Goal: Task Accomplishment & Management: Complete application form

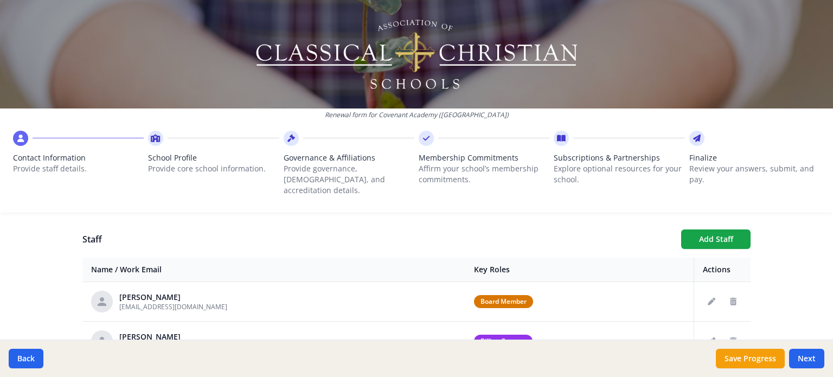
scroll to position [384, 0]
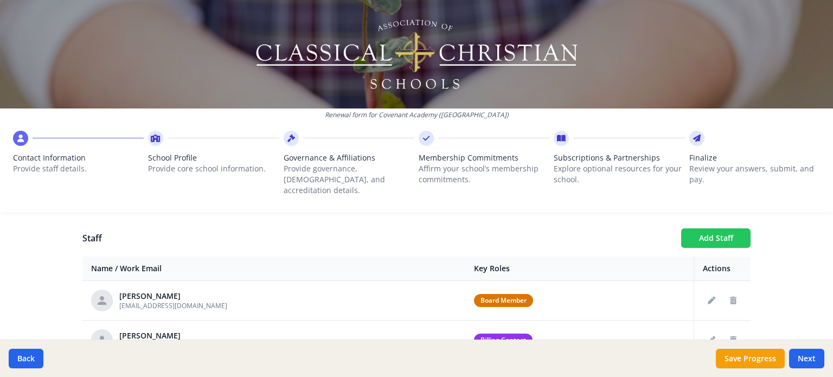
click at [705, 228] on button "Add Staff" at bounding box center [715, 238] width 69 height 20
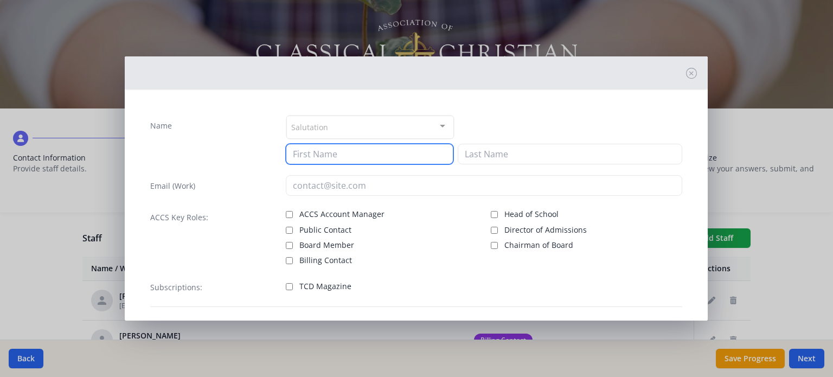
click at [361, 153] on input at bounding box center [370, 154] width 168 height 21
type input "[PERSON_NAME]"
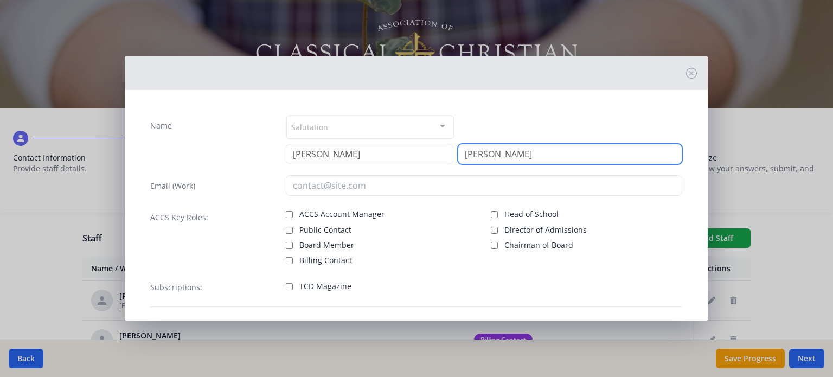
type input "[PERSON_NAME]"
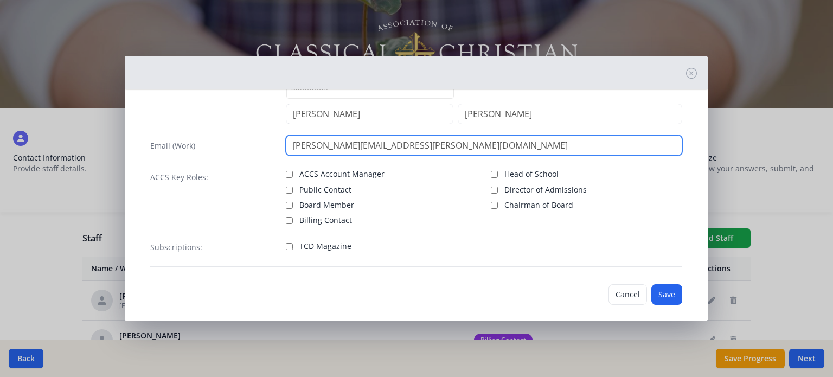
scroll to position [49, 0]
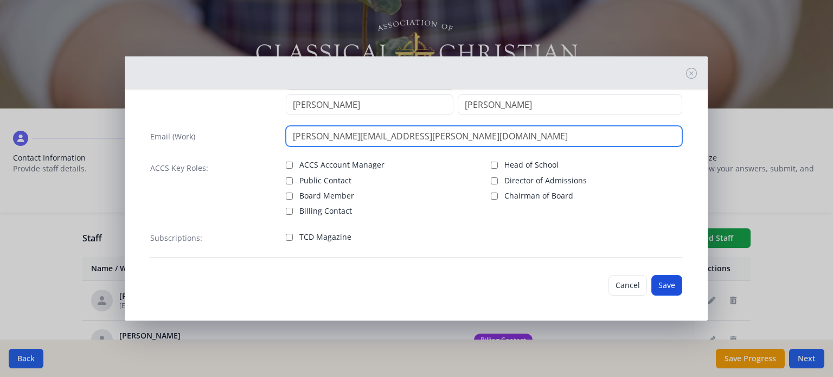
type input "[PERSON_NAME][EMAIL_ADDRESS][PERSON_NAME][DOMAIN_NAME]"
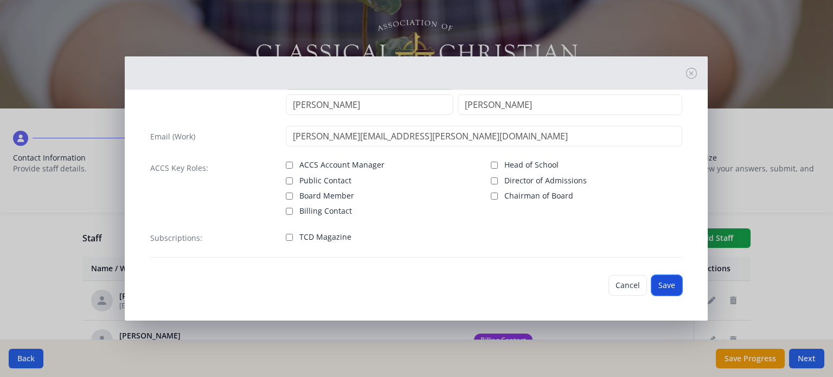
click at [664, 284] on button "Save" at bounding box center [666, 285] width 31 height 21
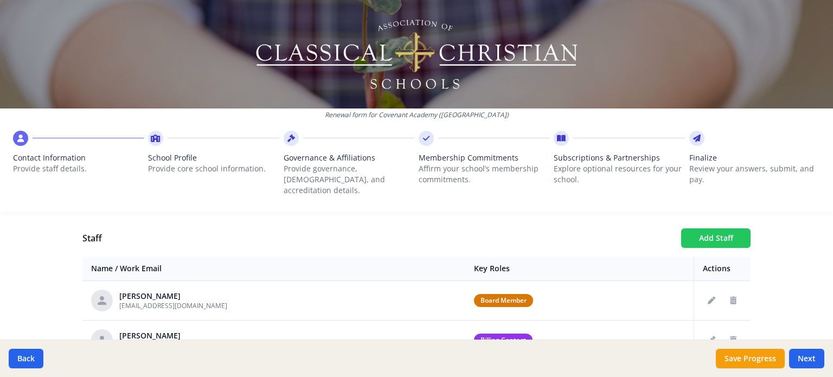
click at [702, 228] on button "Add Staff" at bounding box center [715, 238] width 69 height 20
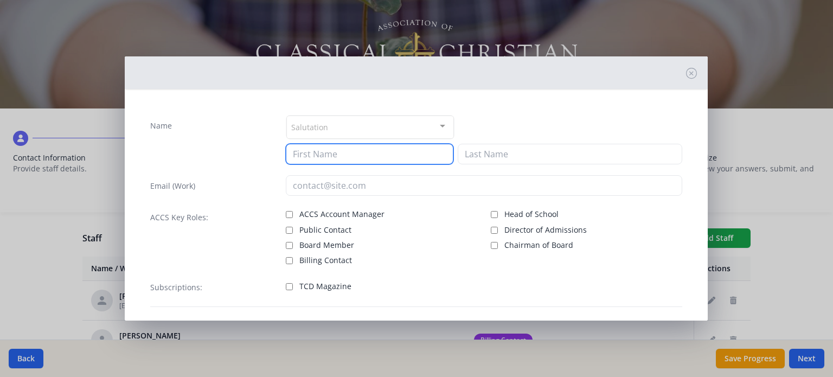
click at [353, 151] on input at bounding box center [370, 154] width 168 height 21
type input "[PERSON_NAME]"
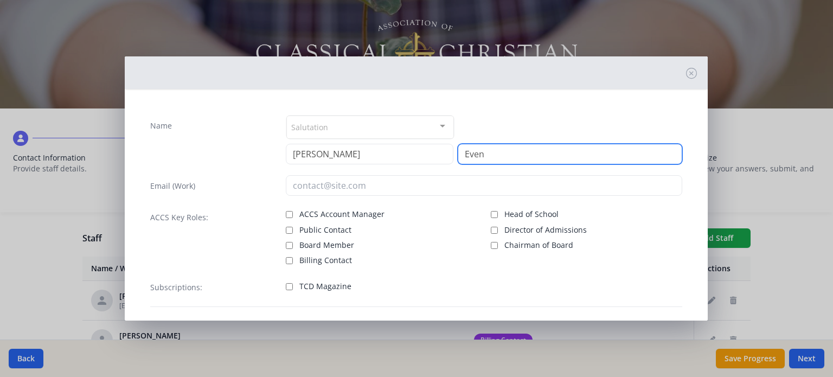
type input "Even"
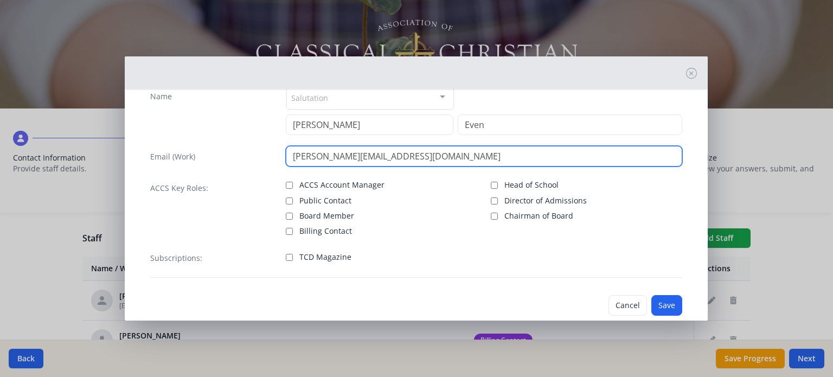
scroll to position [49, 0]
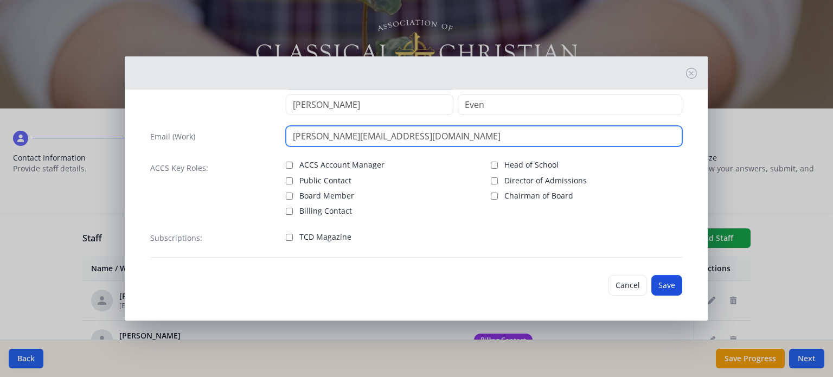
type input "[PERSON_NAME][EMAIL_ADDRESS][DOMAIN_NAME]"
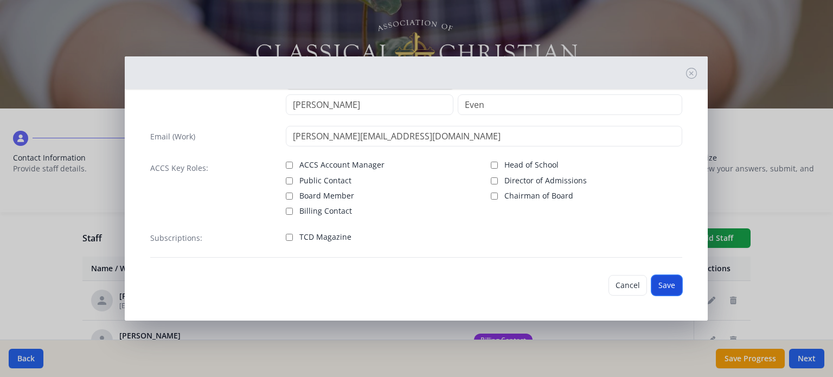
click at [663, 290] on button "Save" at bounding box center [666, 285] width 31 height 21
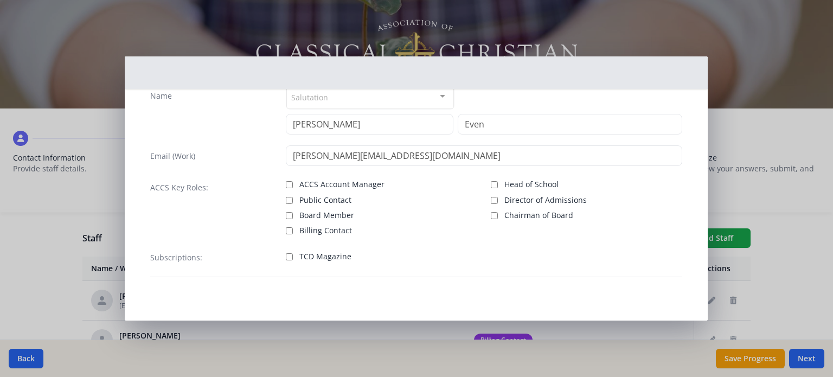
scroll to position [29, 0]
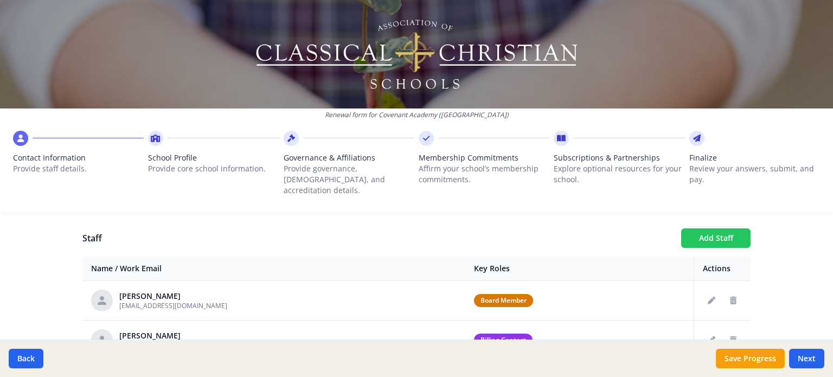
click at [707, 228] on button "Add Staff" at bounding box center [715, 238] width 69 height 20
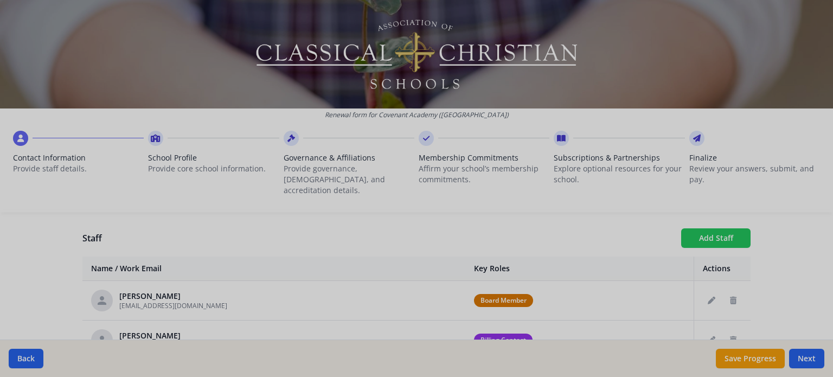
checkbox input "false"
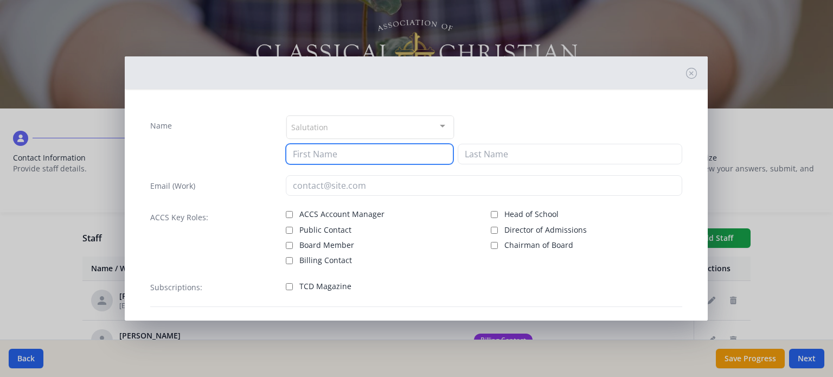
click at [369, 155] on input at bounding box center [370, 154] width 168 height 21
click at [686, 76] on icon at bounding box center [691, 73] width 11 height 11
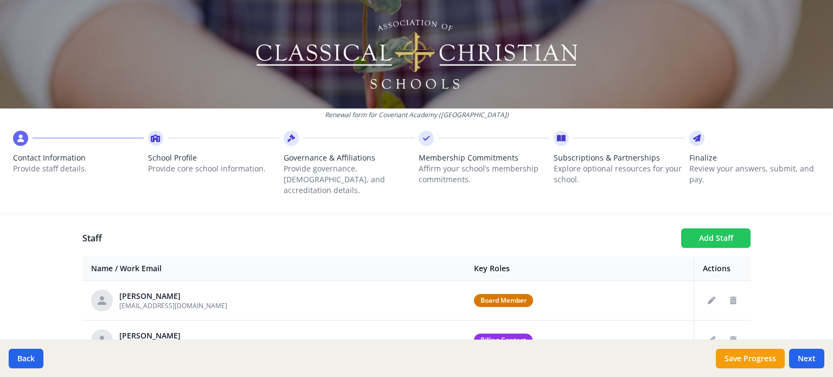
click at [707, 228] on button "Add Staff" at bounding box center [715, 238] width 69 height 20
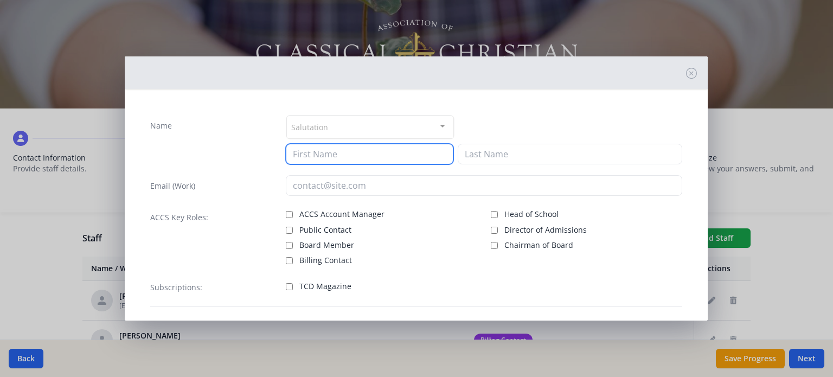
click at [367, 150] on input at bounding box center [370, 154] width 168 height 21
type input "[PERSON_NAME]"
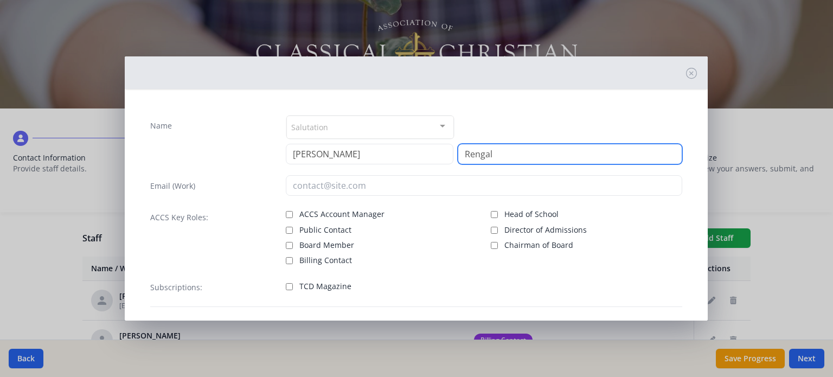
type input "Rengal"
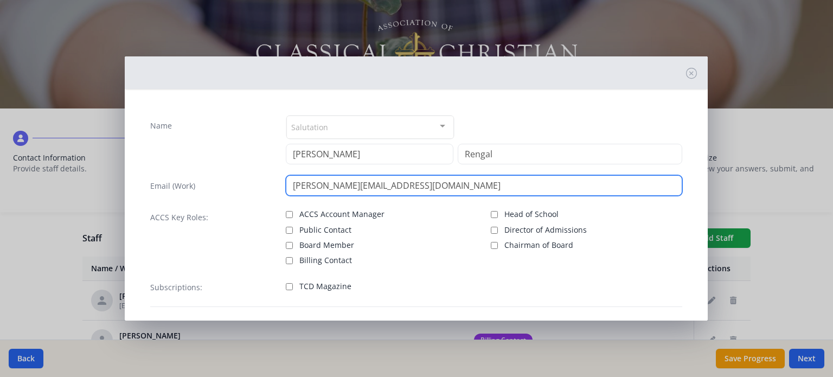
click at [320, 183] on input "[PERSON_NAME][EMAIL_ADDRESS][DOMAIN_NAME]" at bounding box center [484, 185] width 396 height 21
type input "[PERSON_NAME][EMAIL_ADDRESS][PERSON_NAME][DOMAIN_NAME]"
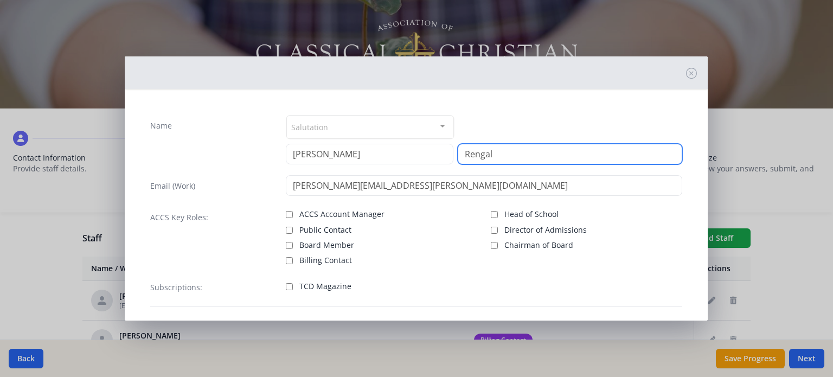
click at [469, 153] on input "Rengal" at bounding box center [570, 154] width 225 height 21
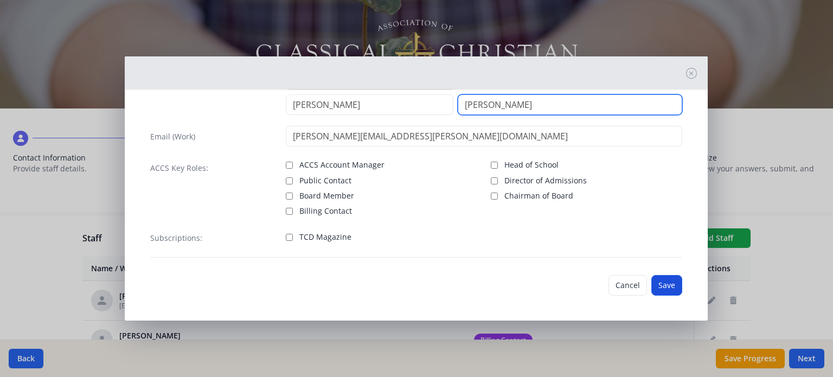
type input "[PERSON_NAME]"
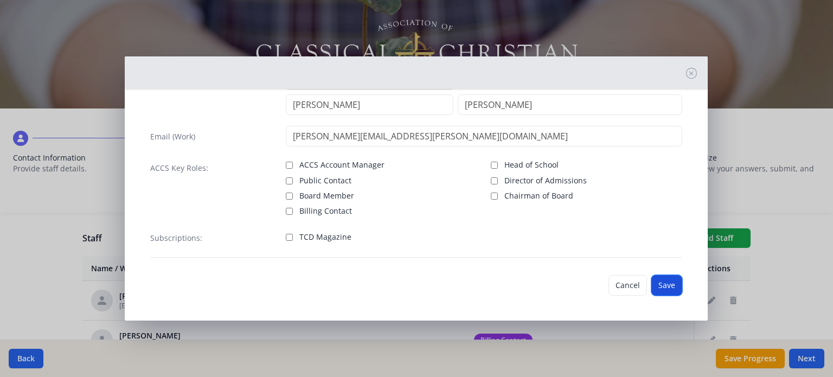
click at [657, 284] on button "Save" at bounding box center [666, 285] width 31 height 21
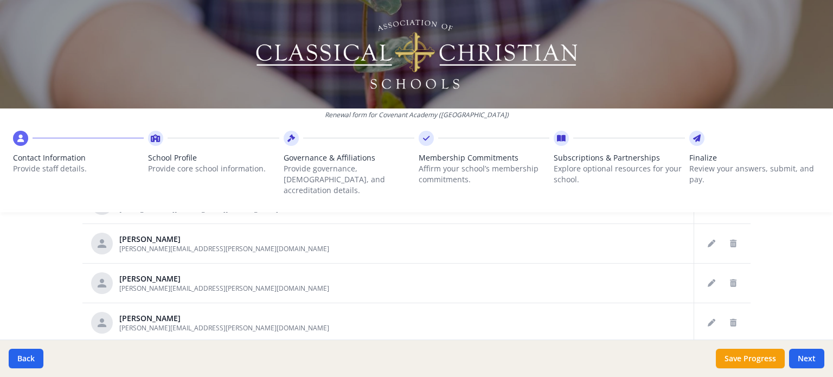
scroll to position [353, 0]
drag, startPoint x: 742, startPoint y: 208, endPoint x: 742, endPoint y: 246, distance: 37.4
click at [742, 246] on div "Renewal form for Covenant Academy ([GEOGRAPHIC_DATA]) Contact Information Provi…" at bounding box center [416, 188] width 833 height 377
click at [779, 262] on div "Renewal form for Covenant Academy ([GEOGRAPHIC_DATA]) Contact Information Provi…" at bounding box center [416, 188] width 833 height 377
drag, startPoint x: 742, startPoint y: 208, endPoint x: 746, endPoint y: 236, distance: 28.5
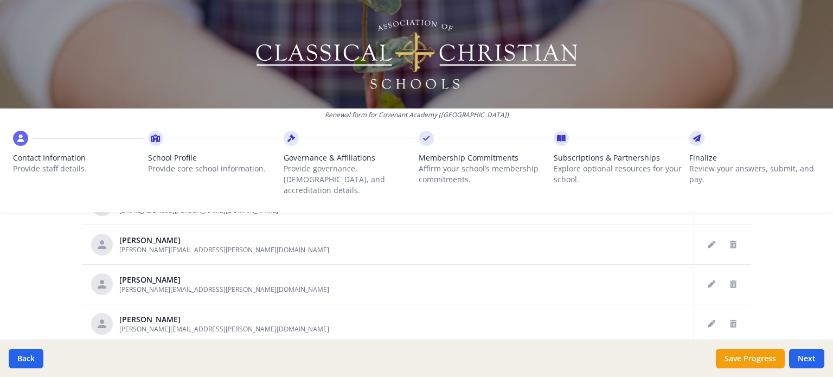
click at [746, 236] on div "Renewal form for Covenant Academy ([GEOGRAPHIC_DATA]) Contact Information Provi…" at bounding box center [416, 188] width 833 height 377
click at [783, 275] on div "Renewal form for Covenant Academy ([GEOGRAPHIC_DATA]) Contact Information Provi…" at bounding box center [416, 188] width 833 height 377
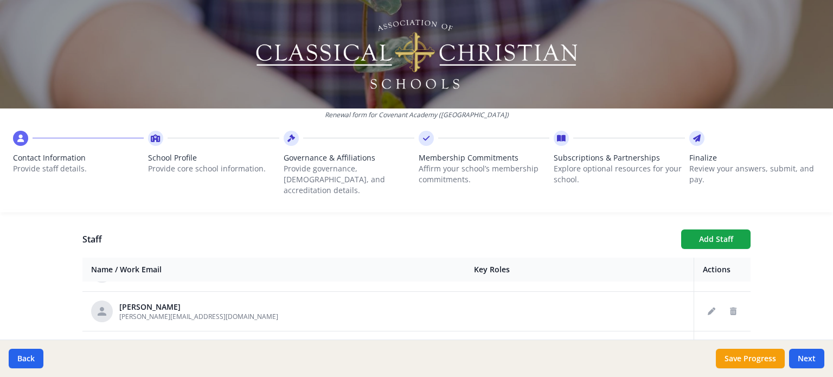
scroll to position [308, 0]
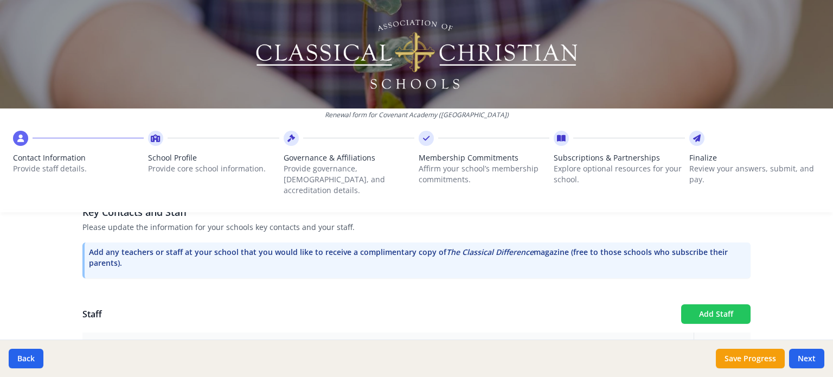
click at [707, 304] on button "Add Staff" at bounding box center [715, 314] width 69 height 20
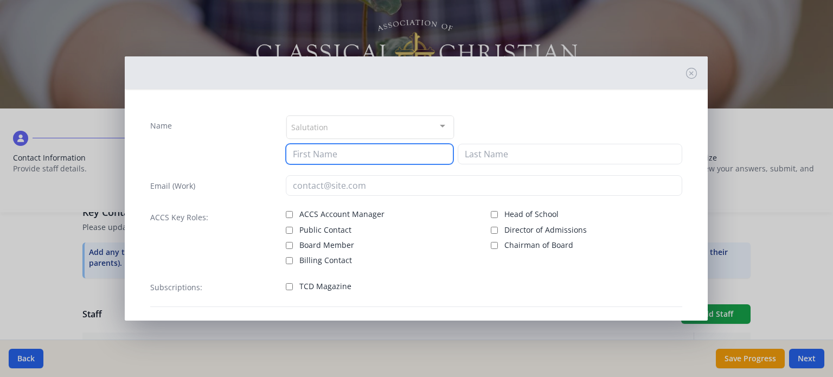
click at [385, 152] on input at bounding box center [370, 154] width 168 height 21
type input "[PERSON_NAME]"
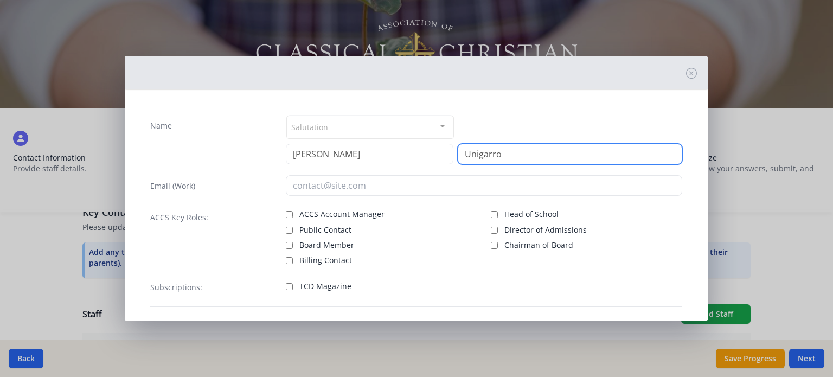
type input "Unigarro"
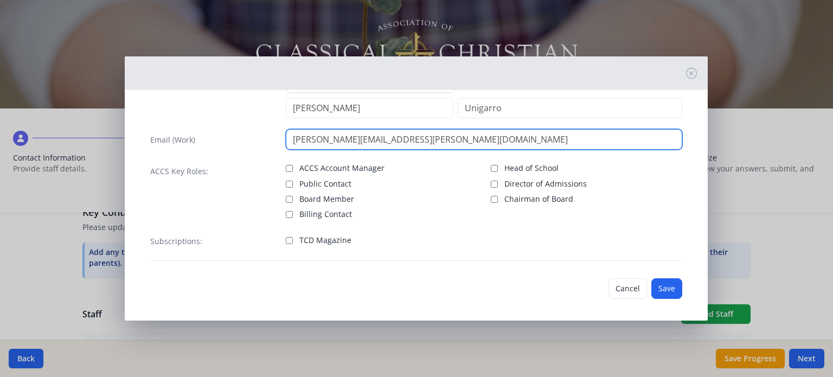
scroll to position [49, 0]
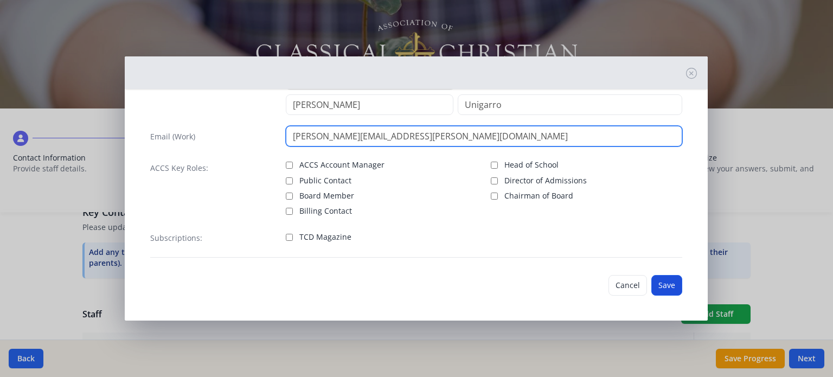
type input "[PERSON_NAME][EMAIL_ADDRESS][PERSON_NAME][DOMAIN_NAME]"
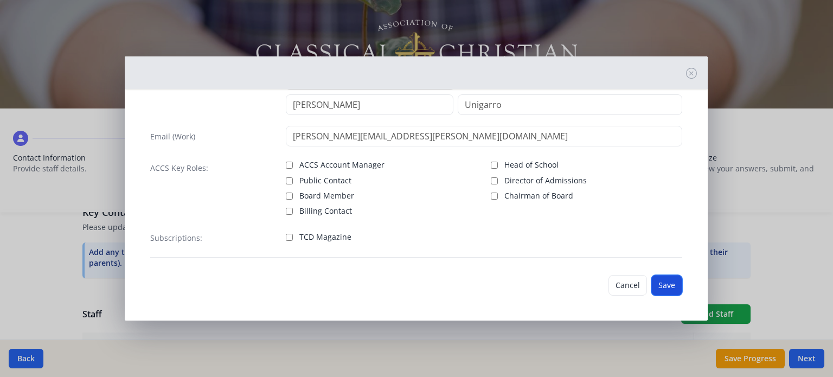
click at [657, 285] on button "Save" at bounding box center [666, 285] width 31 height 21
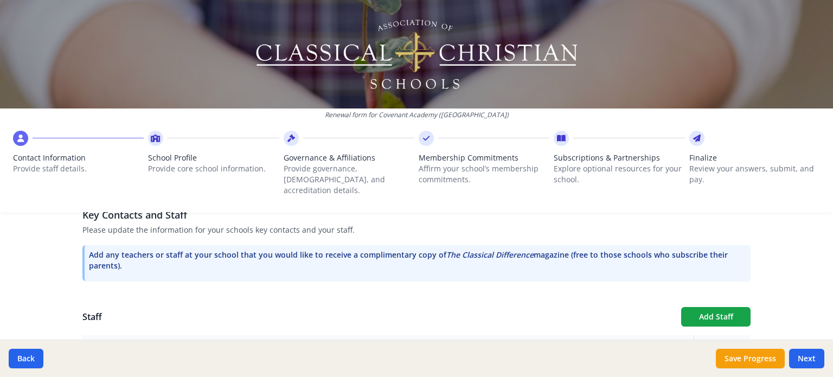
scroll to position [281, 0]
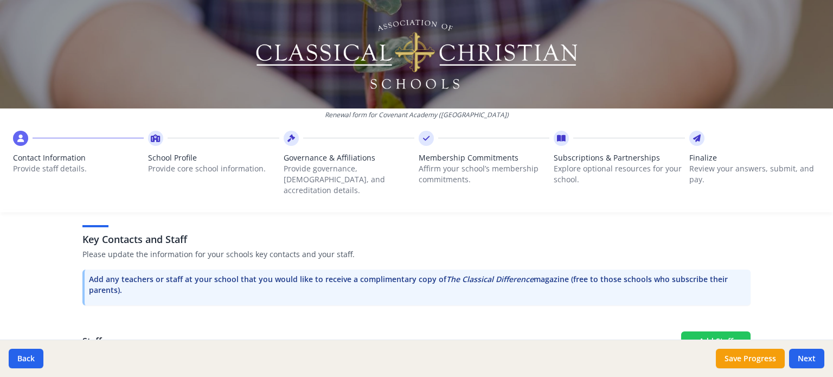
click at [709, 331] on button "Add Staff" at bounding box center [715, 341] width 69 height 20
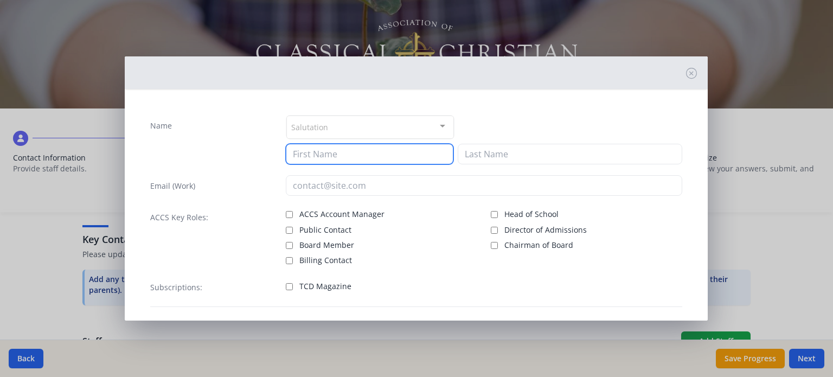
click at [399, 156] on input at bounding box center [370, 154] width 168 height 21
type input "[PERSON_NAME]"
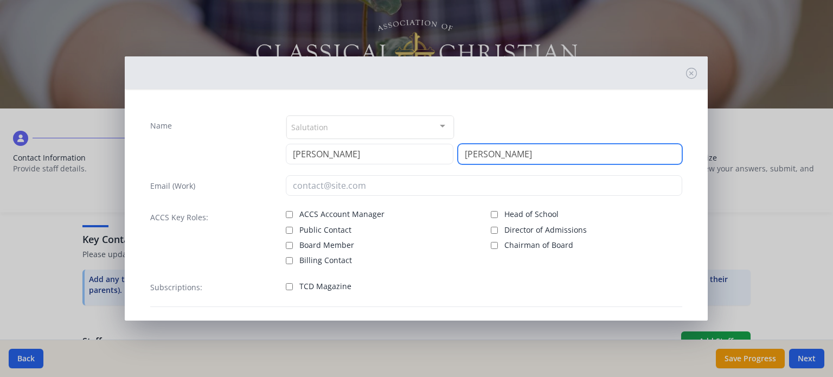
type input "[PERSON_NAME]"
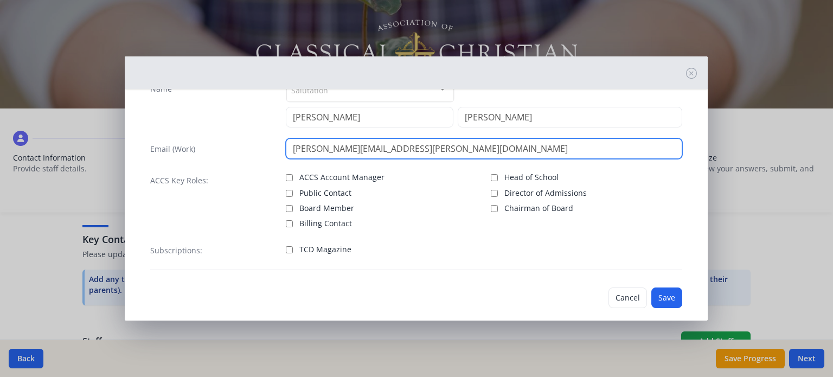
scroll to position [49, 0]
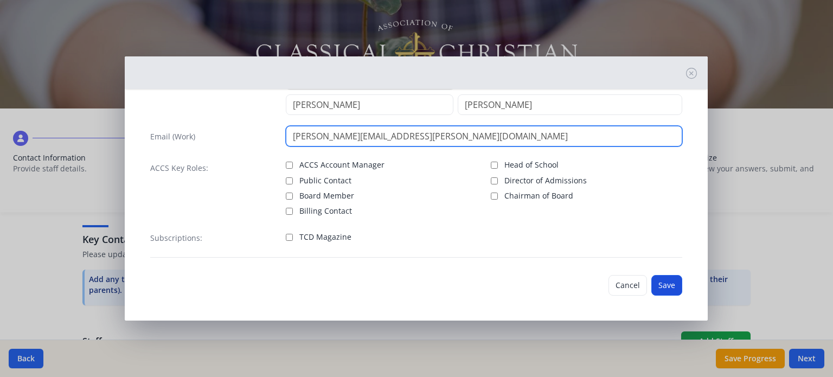
type input "[PERSON_NAME][EMAIL_ADDRESS][PERSON_NAME][DOMAIN_NAME]"
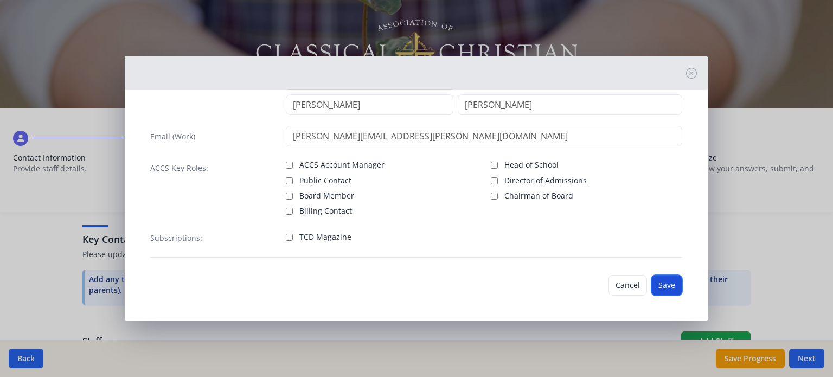
click at [651, 280] on button "Save" at bounding box center [666, 285] width 31 height 21
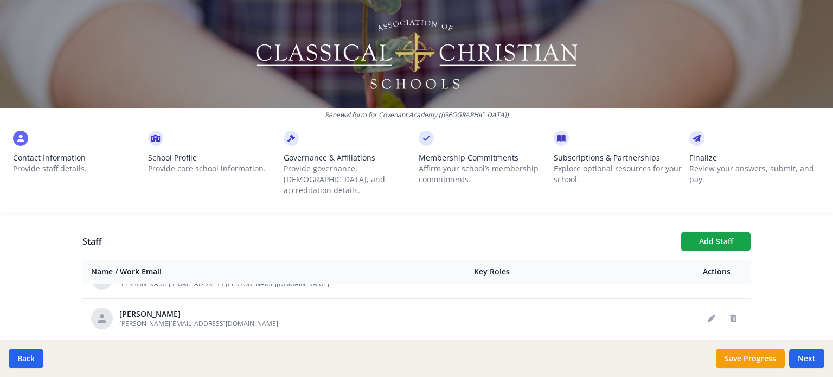
scroll to position [373, 0]
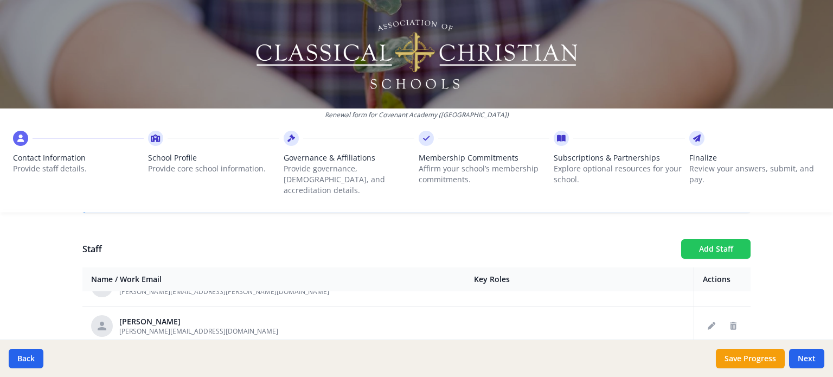
click at [701, 241] on button "Add Staff" at bounding box center [715, 249] width 69 height 20
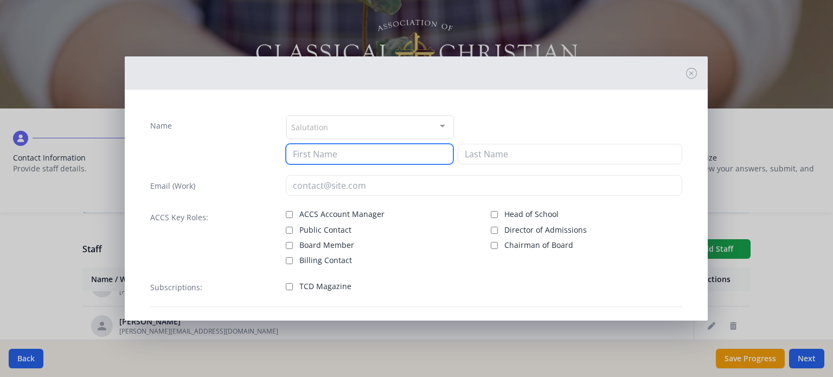
click at [382, 156] on input at bounding box center [370, 154] width 168 height 21
type input "[PERSON_NAME]"
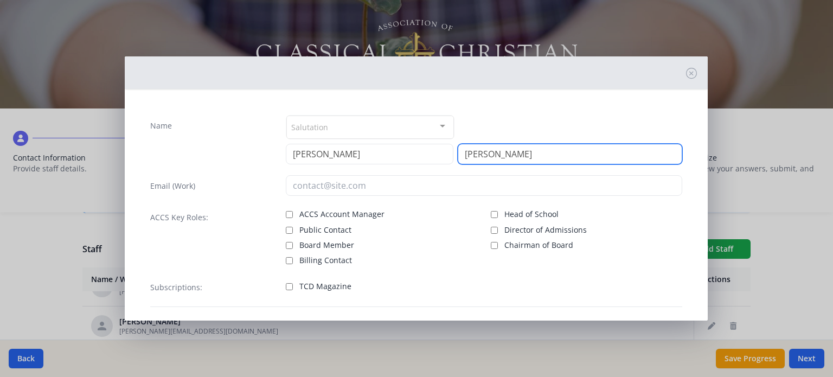
type input "[PERSON_NAME]"
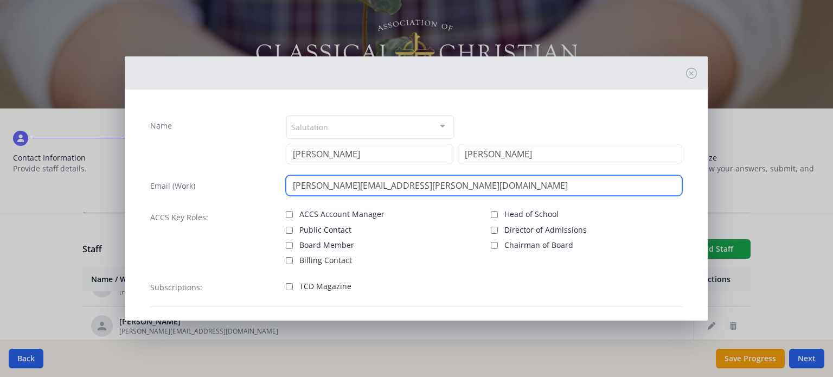
scroll to position [49, 0]
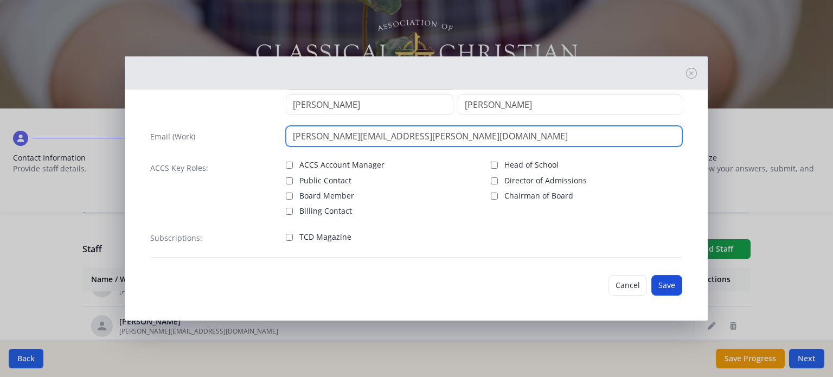
type input "[PERSON_NAME][EMAIL_ADDRESS][PERSON_NAME][DOMAIN_NAME]"
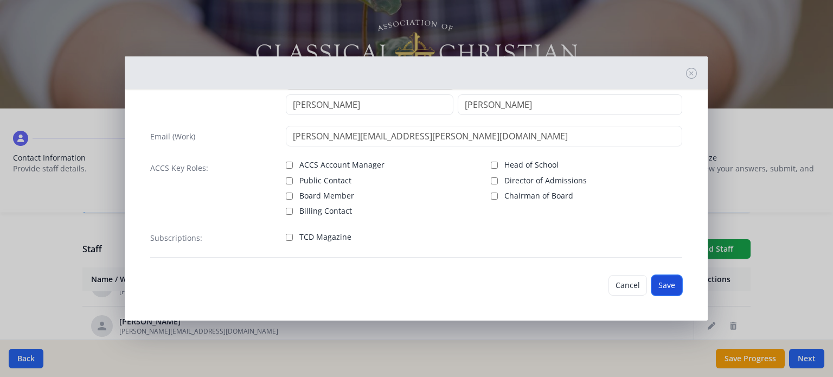
click at [662, 282] on button "Save" at bounding box center [666, 285] width 31 height 21
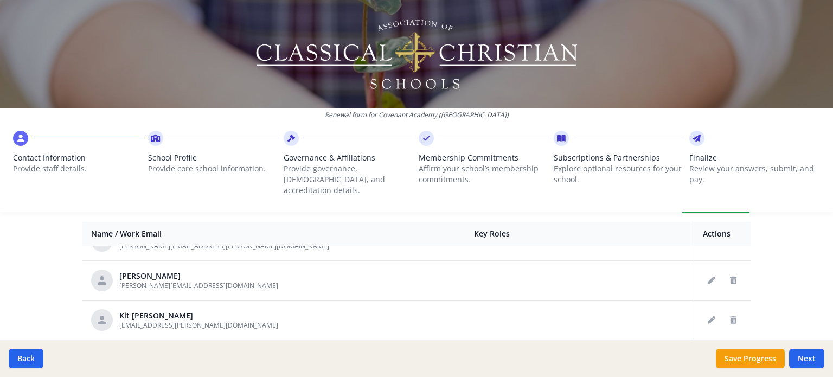
scroll to position [403, 0]
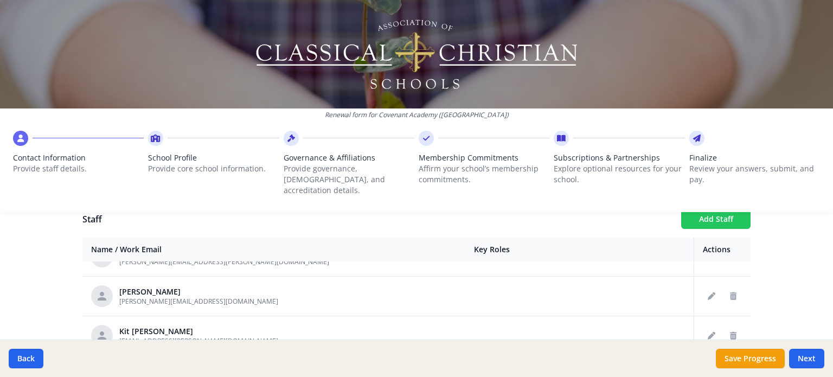
click at [704, 213] on button "Add Staff" at bounding box center [715, 219] width 69 height 20
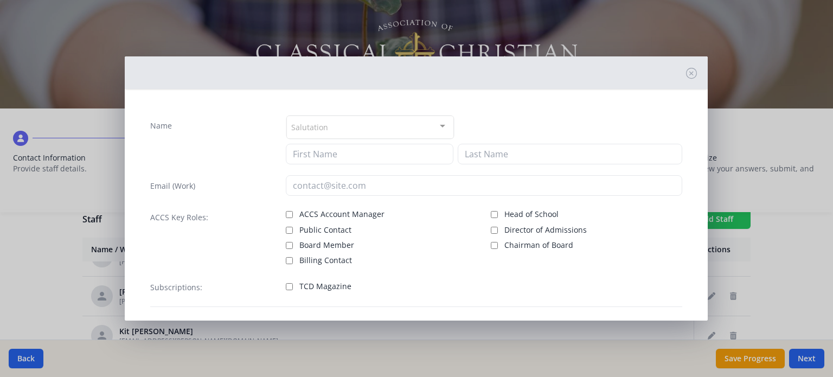
checkbox input "false"
click at [390, 153] on input at bounding box center [370, 154] width 168 height 21
type input "Caleb"
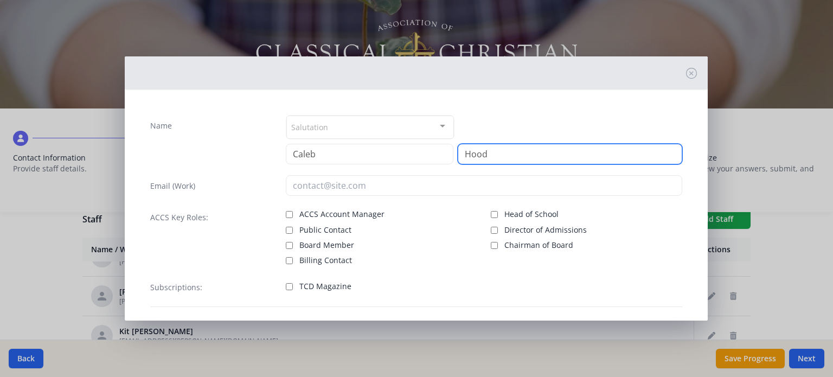
type input "Hood"
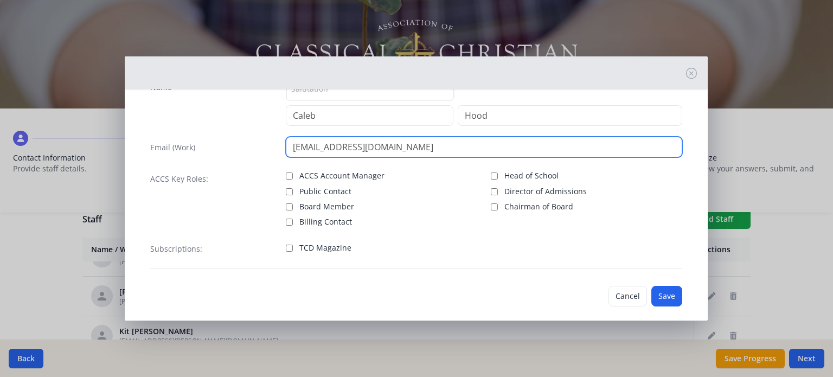
scroll to position [49, 0]
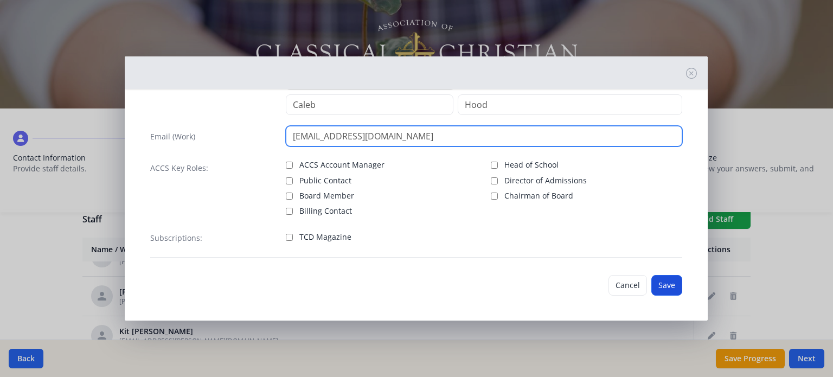
type input "[EMAIL_ADDRESS][DOMAIN_NAME]"
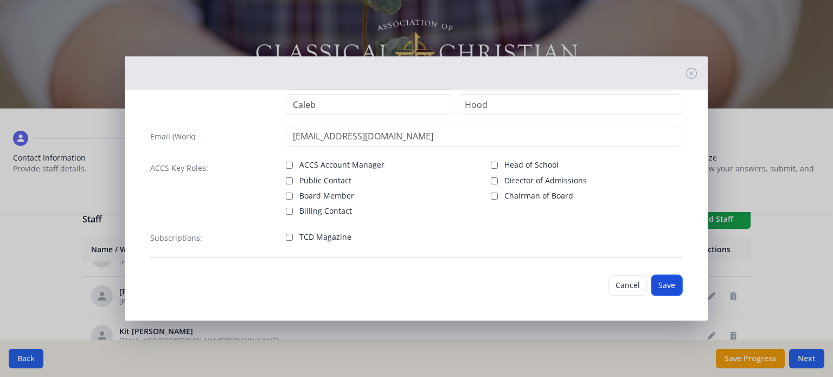
click at [656, 284] on button "Save" at bounding box center [666, 285] width 31 height 21
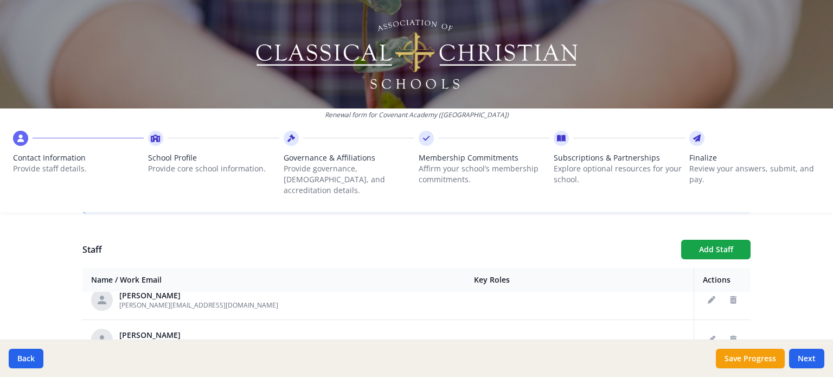
scroll to position [351, 0]
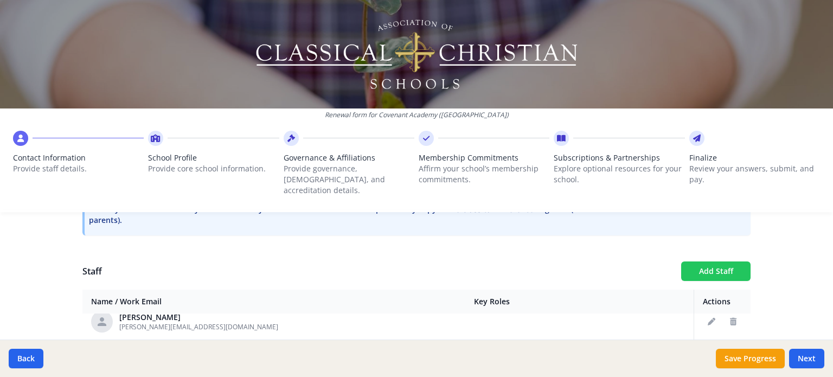
click at [699, 261] on button "Add Staff" at bounding box center [715, 271] width 69 height 20
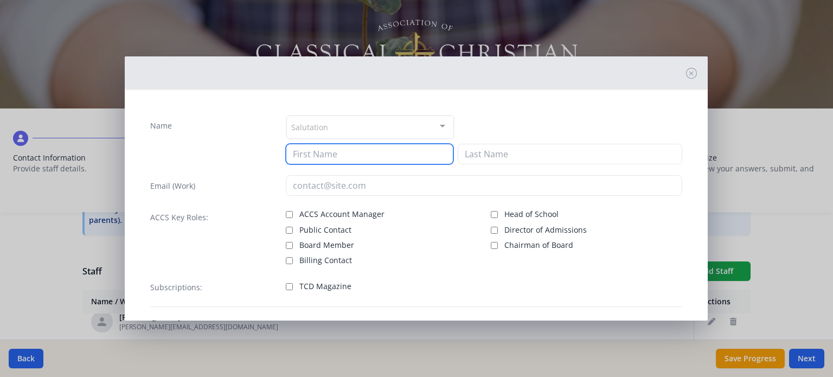
click at [411, 155] on input at bounding box center [370, 154] width 168 height 21
type input "[PERSON_NAME]"
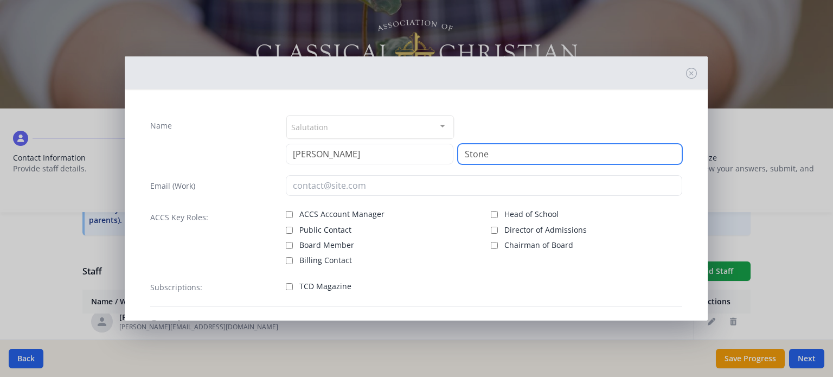
type input "Stone"
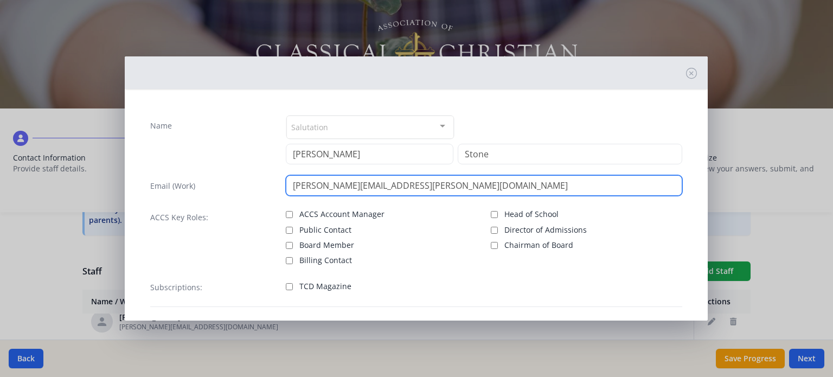
scroll to position [49, 0]
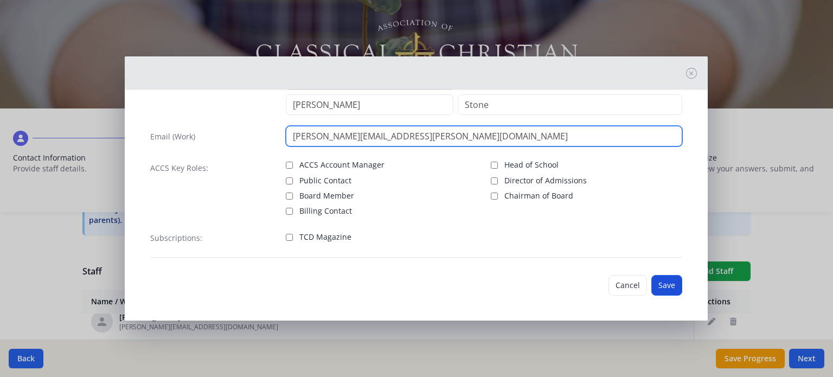
type input "[PERSON_NAME][EMAIL_ADDRESS][PERSON_NAME][DOMAIN_NAME]"
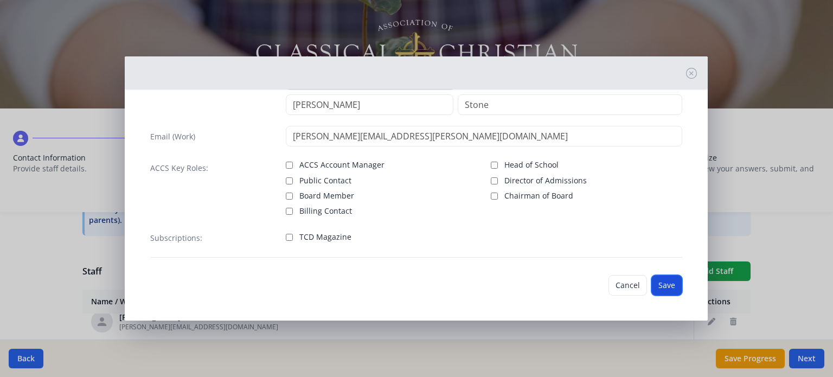
click at [659, 286] on button "Save" at bounding box center [666, 285] width 31 height 21
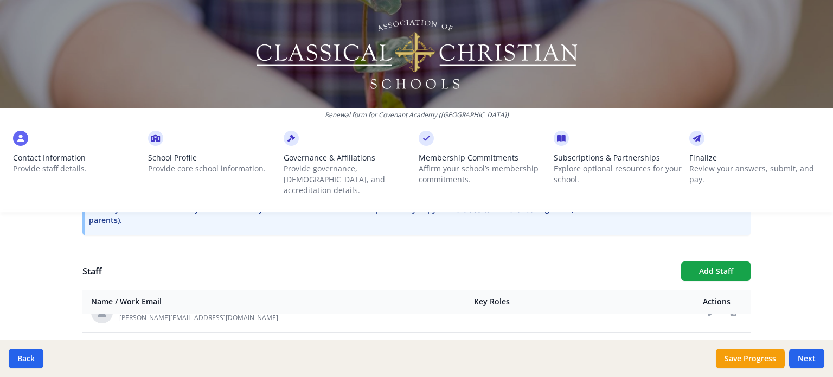
scroll to position [395, 0]
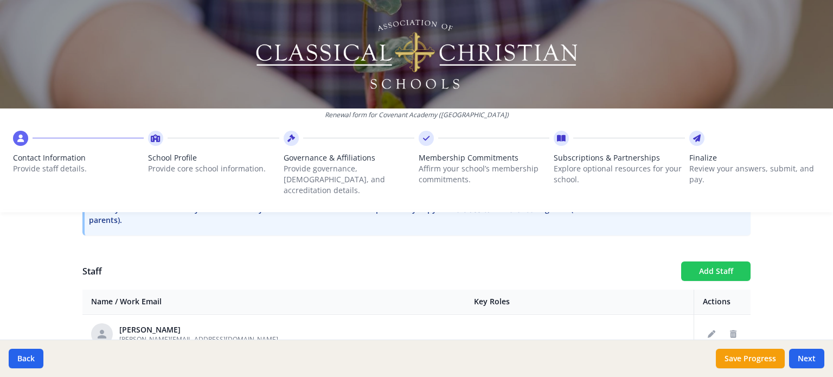
click at [714, 262] on button "Add Staff" at bounding box center [715, 271] width 69 height 20
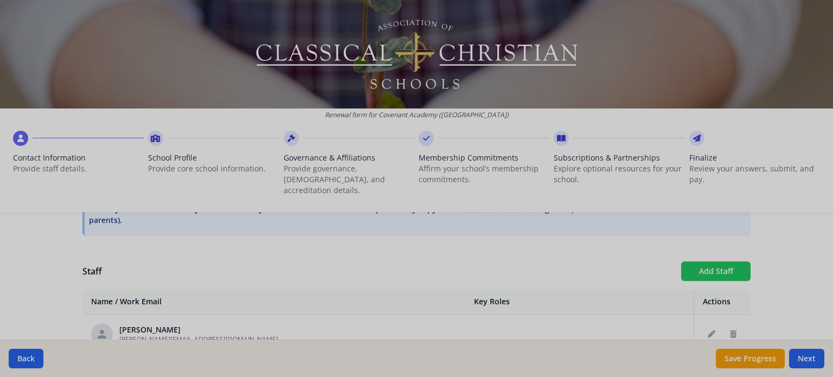
checkbox input "false"
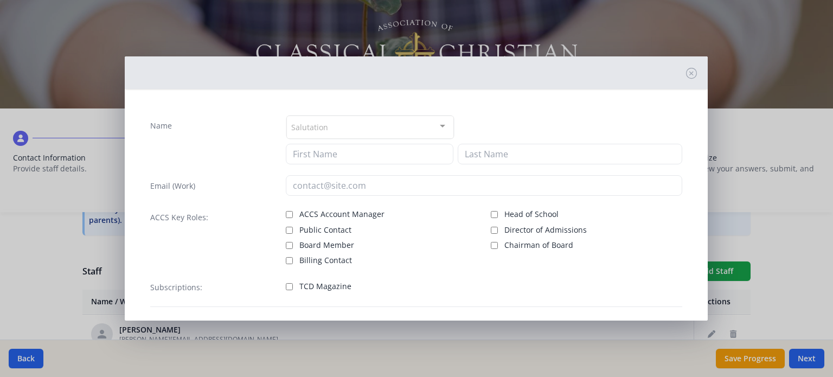
click at [429, 142] on div "Salutation Mr. Mrs. Ms. Dr. Rev. Fr. Esq. No elements found. Consider changing …" at bounding box center [484, 139] width 396 height 49
click at [422, 149] on input at bounding box center [370, 154] width 168 height 21
type input "[PERSON_NAME]"
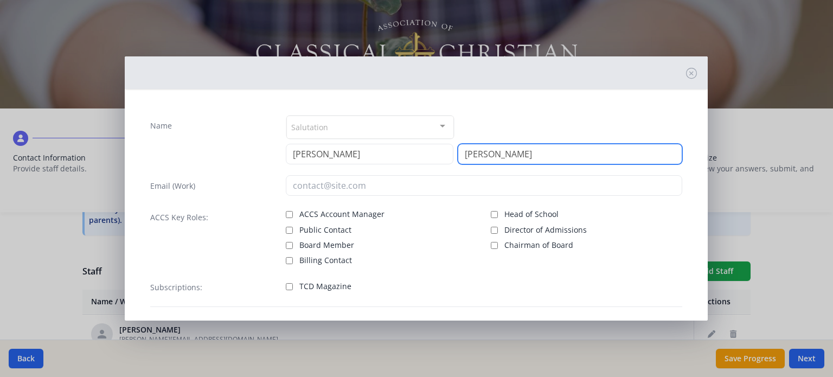
type input "[PERSON_NAME]"
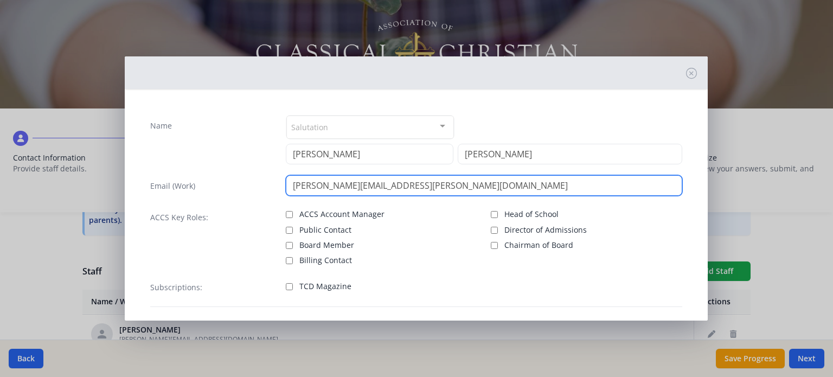
scroll to position [49, 0]
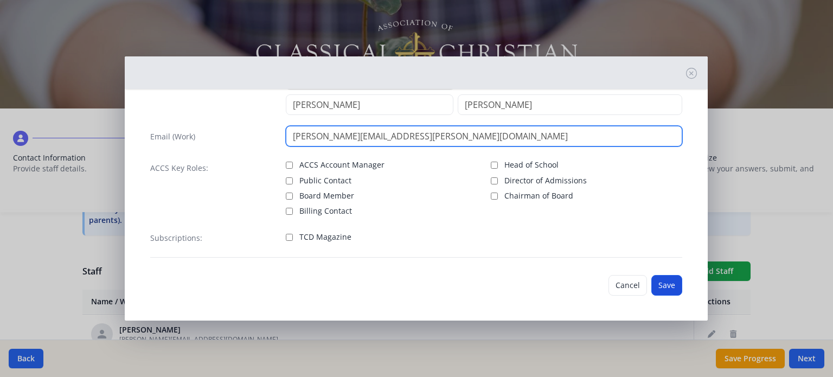
type input "[PERSON_NAME][EMAIL_ADDRESS][PERSON_NAME][DOMAIN_NAME]"
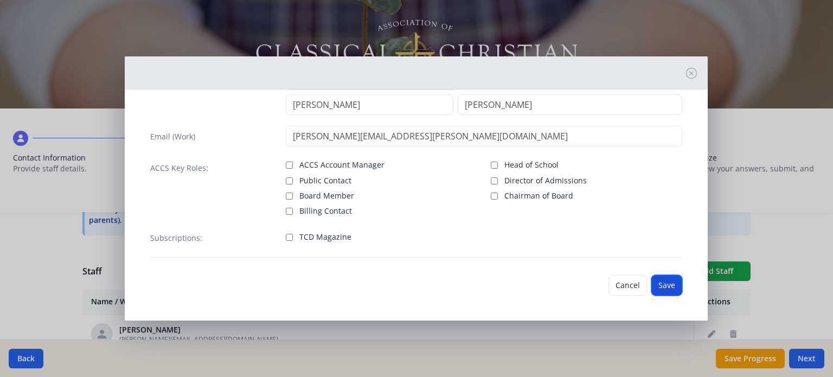
click at [661, 290] on button "Save" at bounding box center [666, 285] width 31 height 21
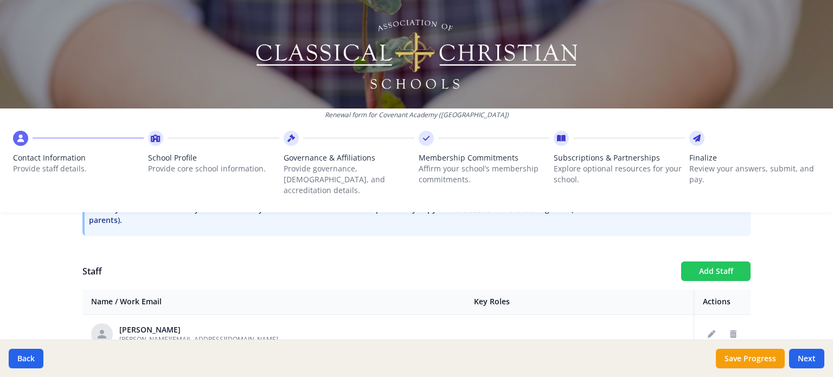
click at [705, 261] on button "Add Staff" at bounding box center [715, 271] width 69 height 20
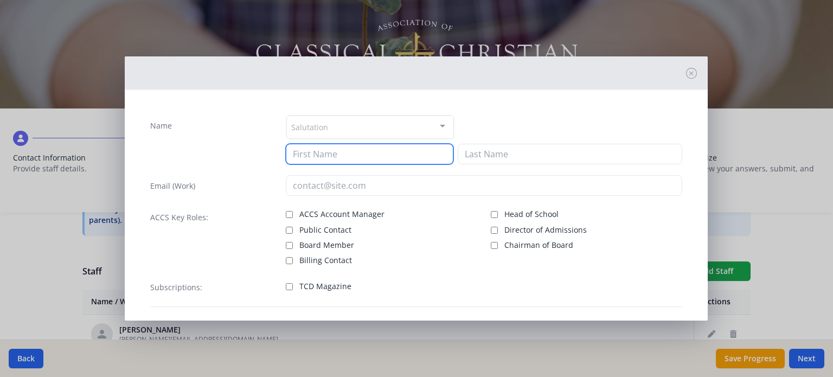
click at [356, 153] on input at bounding box center [370, 154] width 168 height 21
type input "[PERSON_NAME]"
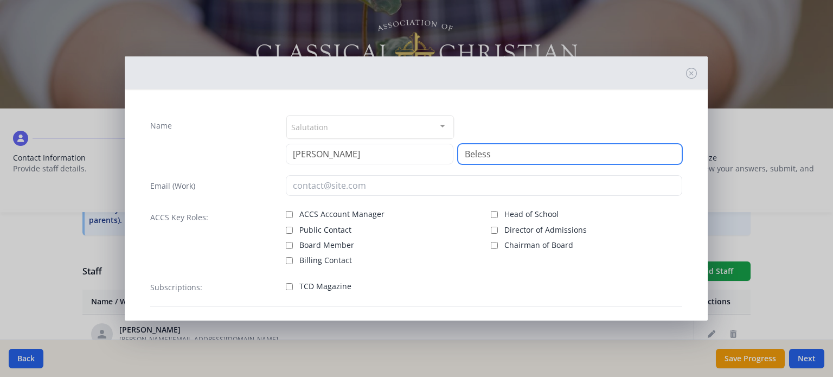
type input "Beless"
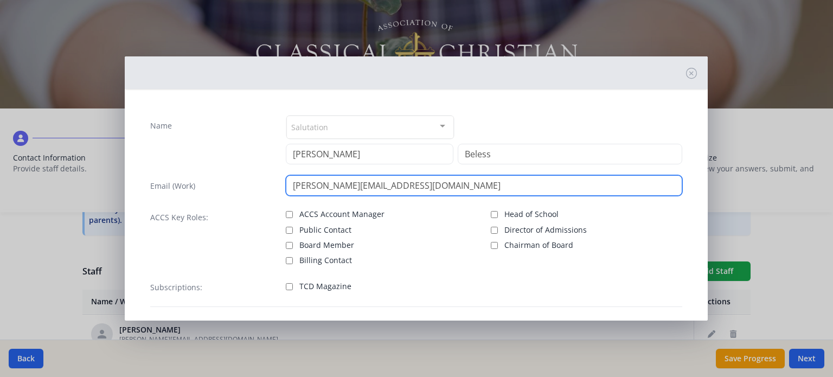
scroll to position [49, 0]
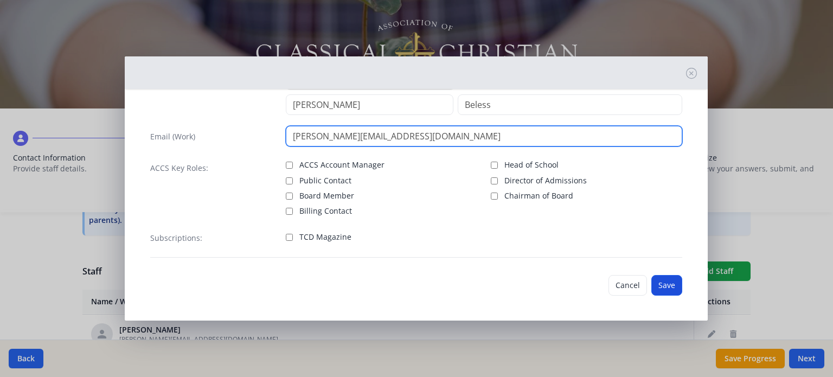
type input "[PERSON_NAME][EMAIL_ADDRESS][DOMAIN_NAME]"
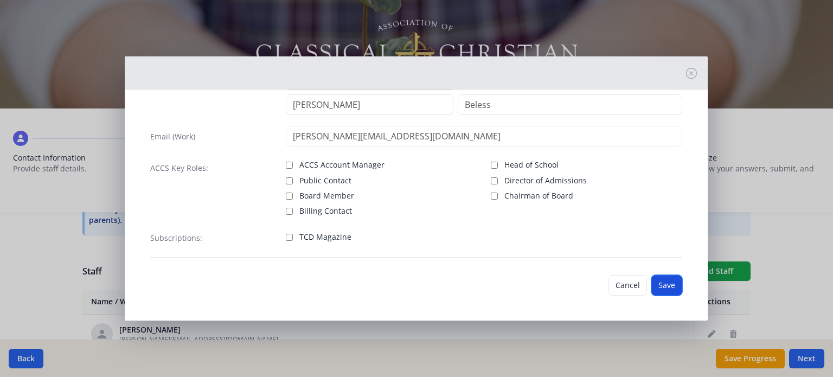
click at [655, 284] on button "Save" at bounding box center [666, 285] width 31 height 21
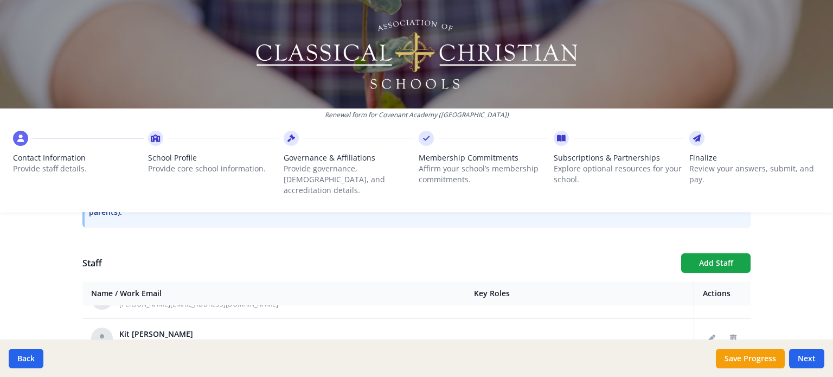
scroll to position [350, 0]
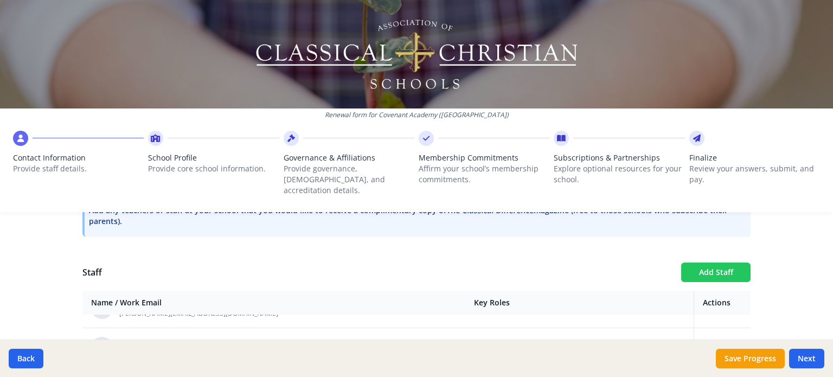
click at [713, 262] on button "Add Staff" at bounding box center [715, 272] width 69 height 20
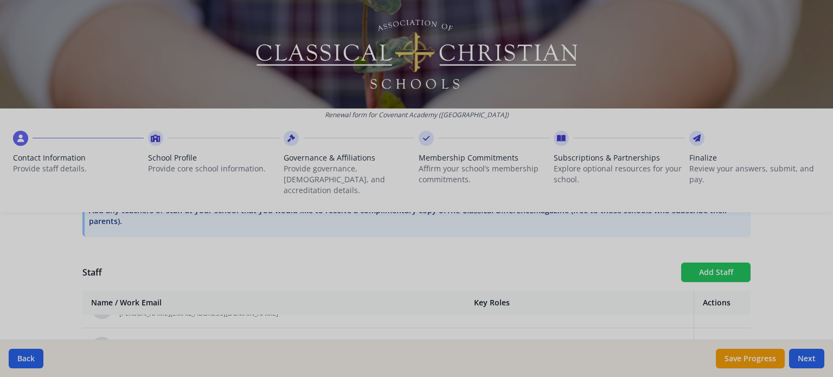
checkbox input "false"
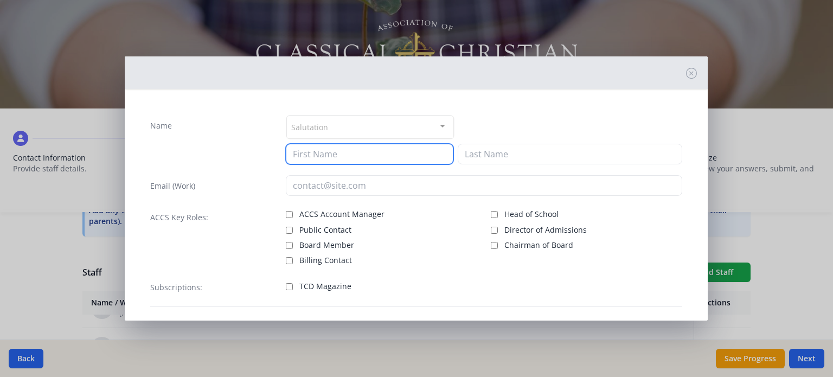
click at [395, 156] on input at bounding box center [370, 154] width 168 height 21
type input "[PERSON_NAME]"
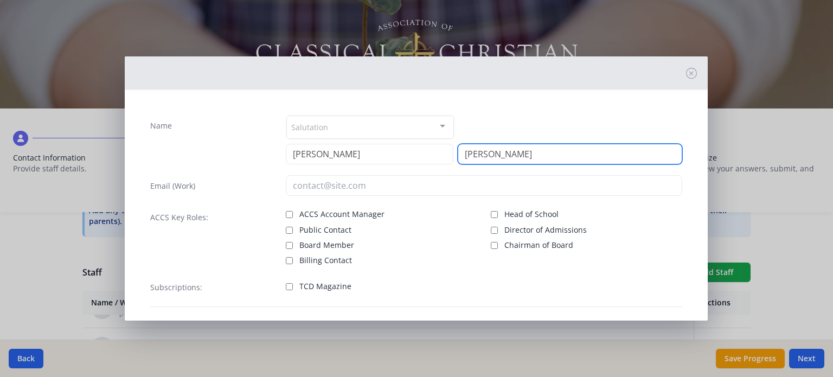
type input "[PERSON_NAME]"
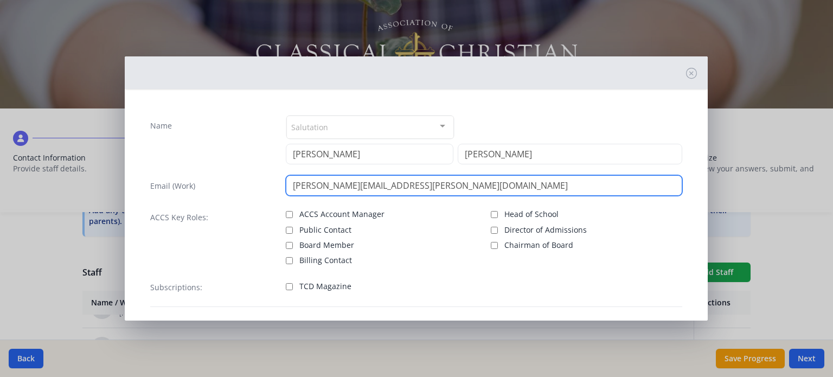
scroll to position [49, 0]
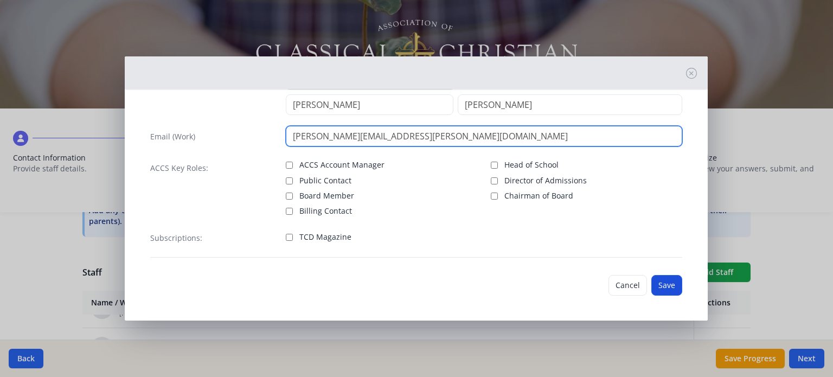
type input "[PERSON_NAME][EMAIL_ADDRESS][PERSON_NAME][DOMAIN_NAME]"
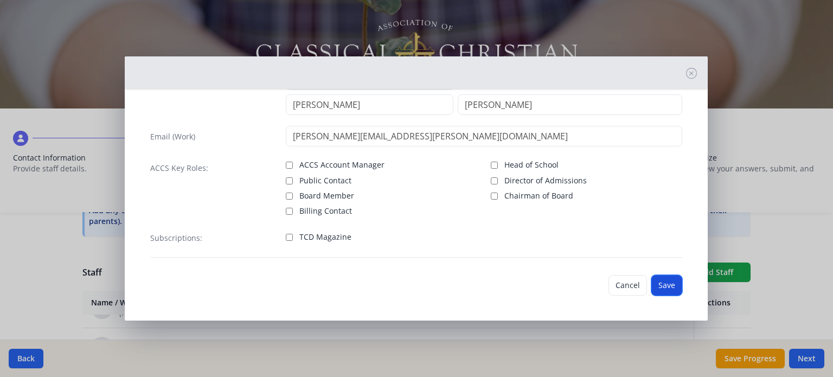
click at [658, 290] on button "Save" at bounding box center [666, 285] width 31 height 21
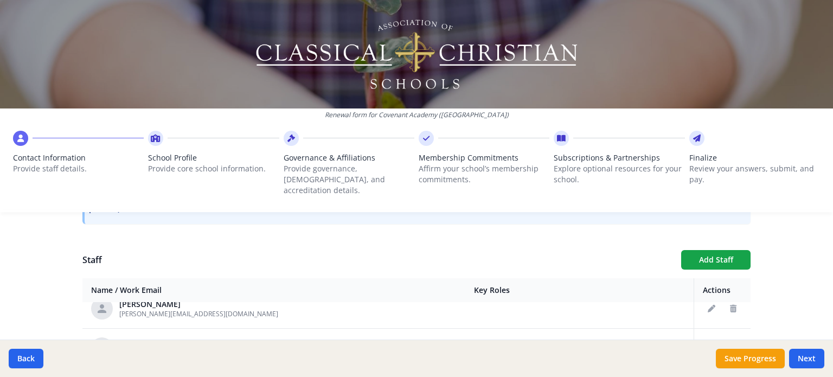
scroll to position [355, 0]
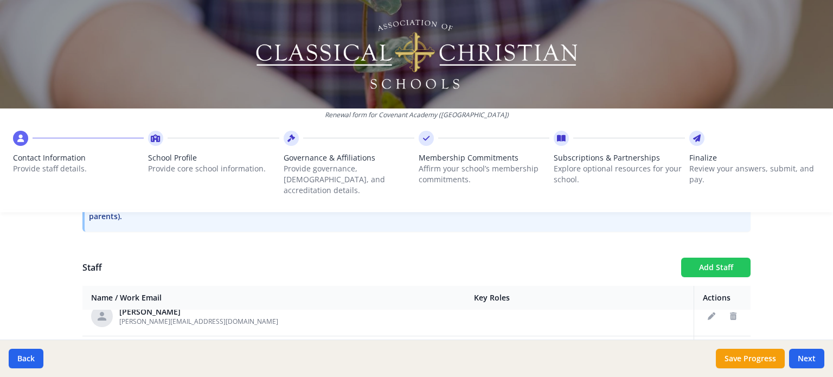
click at [701, 258] on button "Add Staff" at bounding box center [715, 268] width 69 height 20
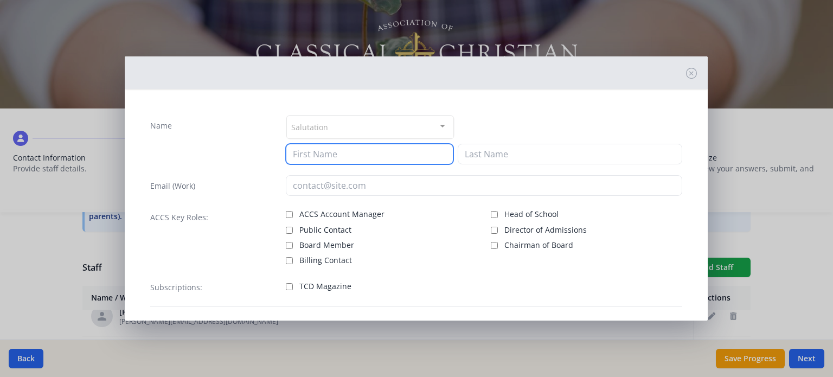
click at [397, 152] on input at bounding box center [370, 154] width 168 height 21
type input "[PERSON_NAME]"
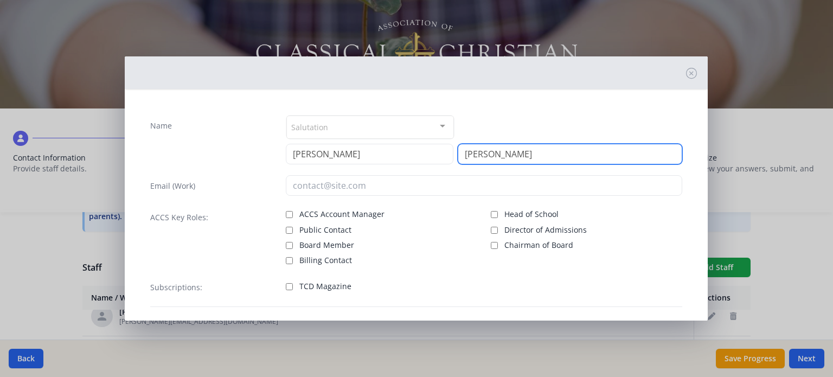
type input "[PERSON_NAME]"
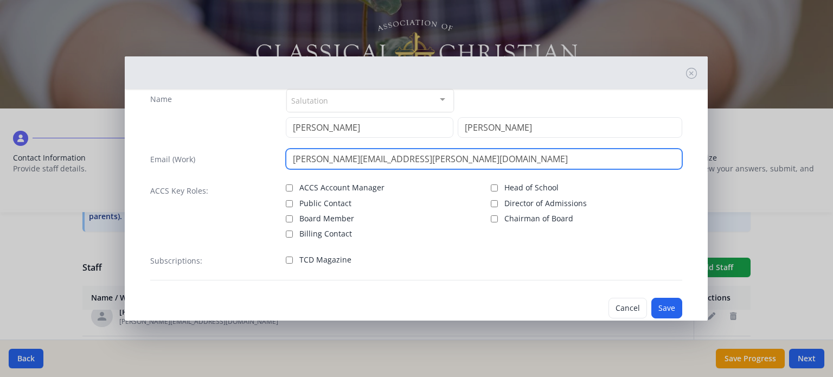
scroll to position [49, 0]
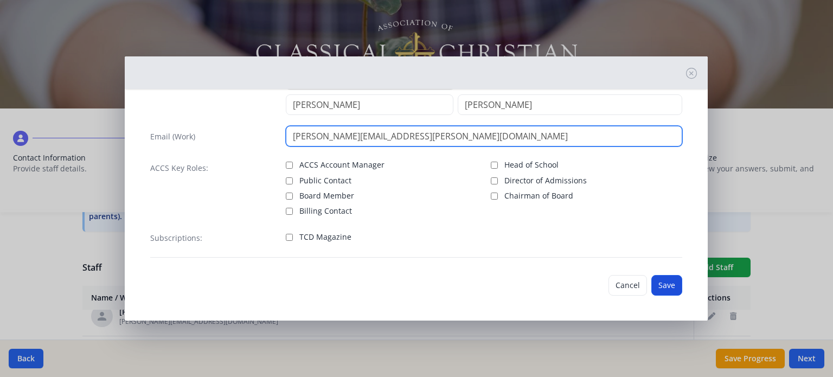
type input "[PERSON_NAME][EMAIL_ADDRESS][PERSON_NAME][DOMAIN_NAME]"
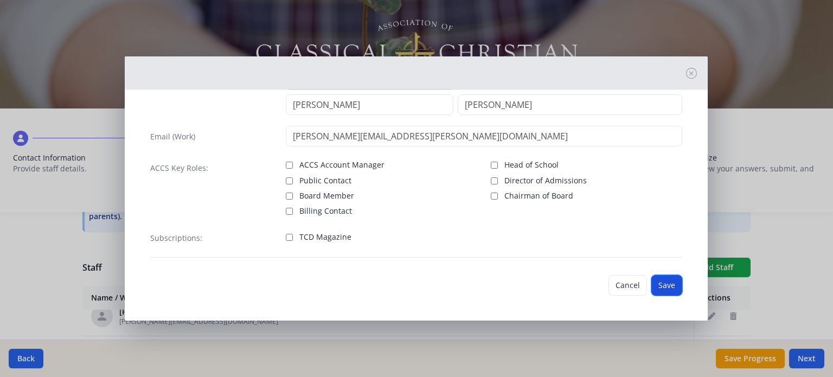
click at [662, 286] on button "Save" at bounding box center [666, 285] width 31 height 21
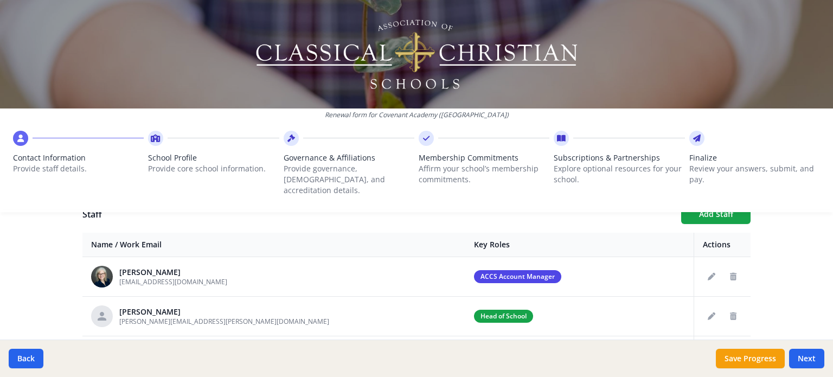
scroll to position [341, 0]
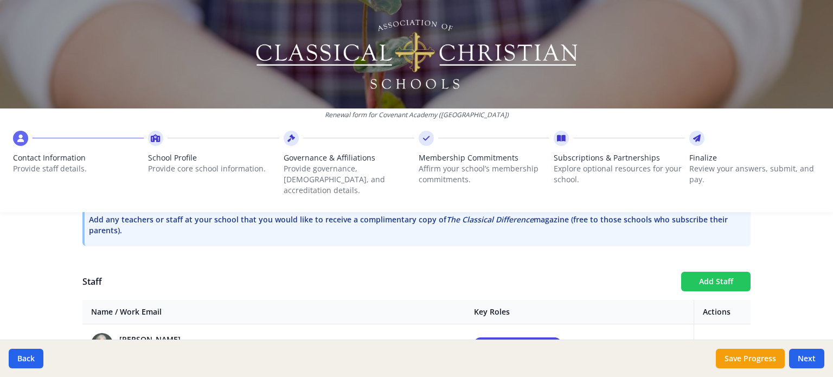
click at [711, 273] on button "Add Staff" at bounding box center [715, 282] width 69 height 20
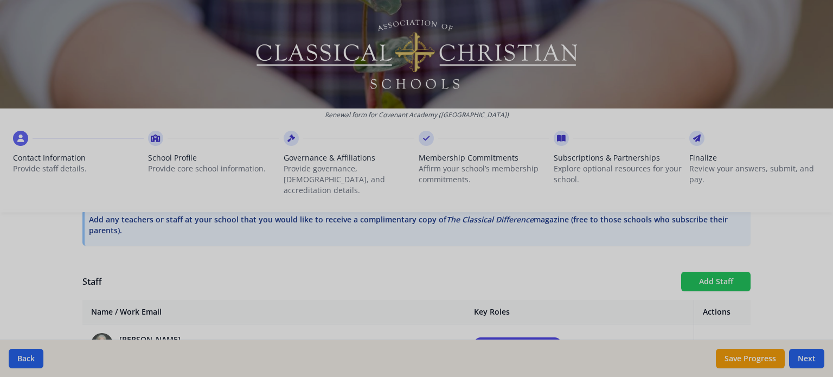
checkbox input "false"
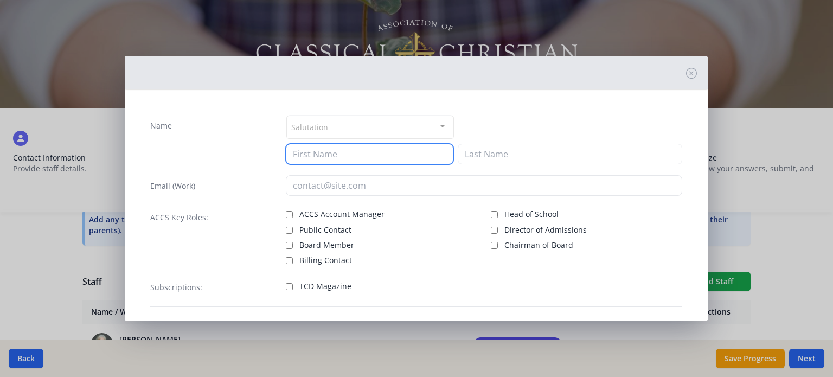
click at [387, 158] on input at bounding box center [370, 154] width 168 height 21
type input "[PERSON_NAME]"
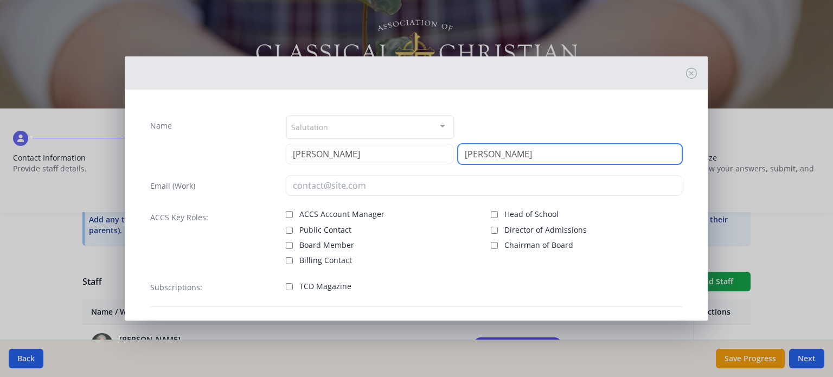
type input "[PERSON_NAME]"
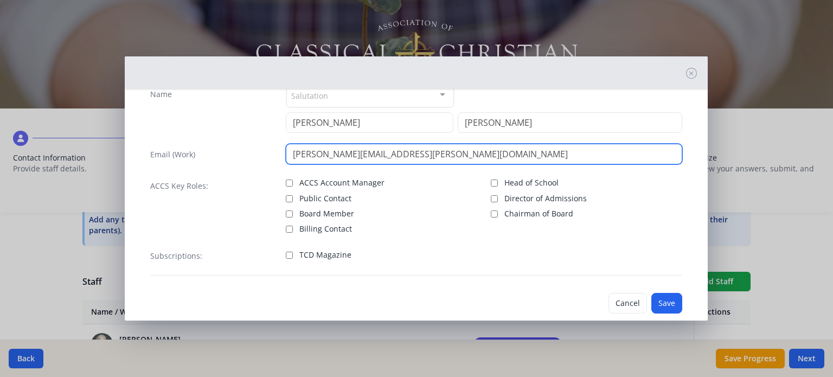
scroll to position [36, 0]
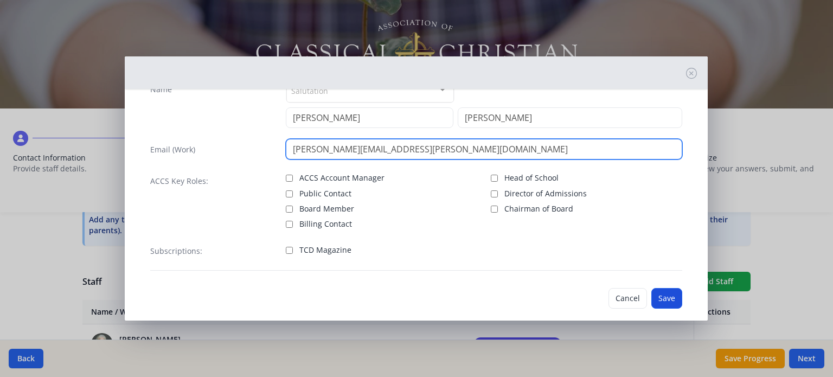
type input "[PERSON_NAME][EMAIL_ADDRESS][PERSON_NAME][DOMAIN_NAME]"
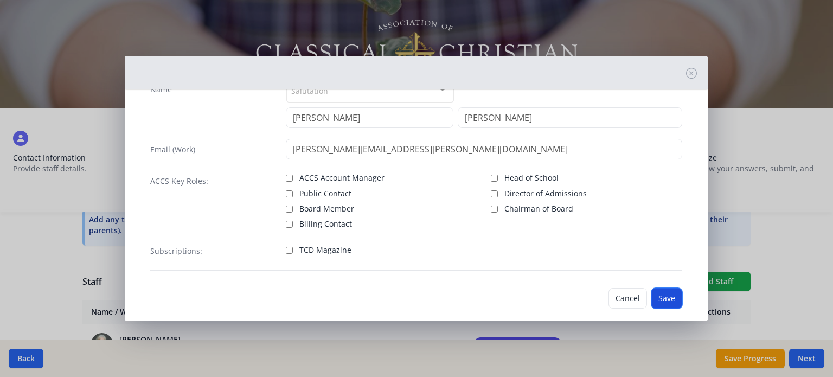
click at [658, 295] on button "Save" at bounding box center [666, 298] width 31 height 21
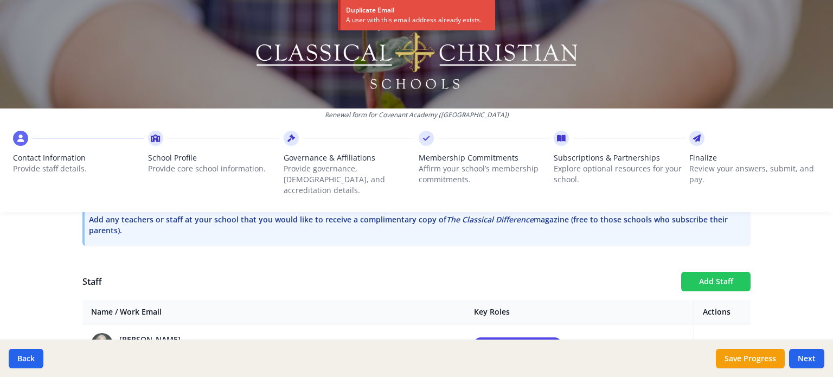
click at [709, 272] on button "Add Staff" at bounding box center [715, 282] width 69 height 20
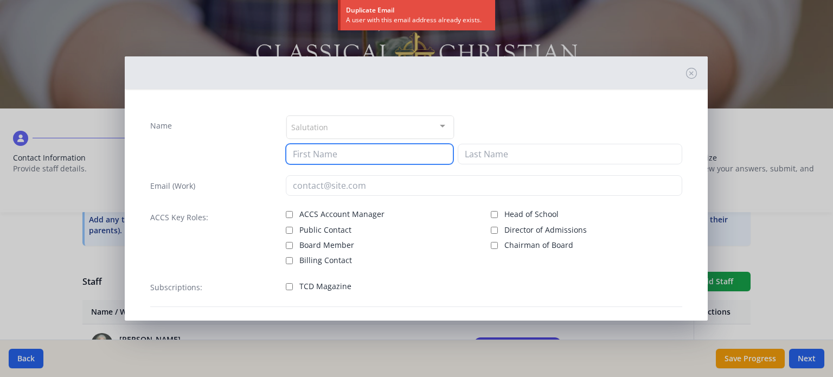
click at [385, 157] on input at bounding box center [370, 154] width 168 height 21
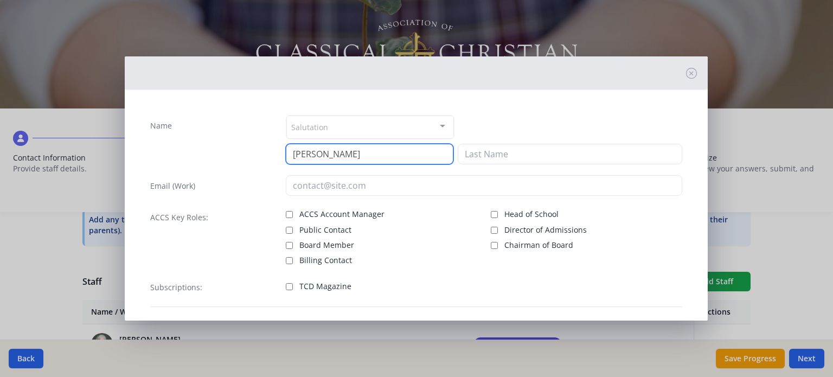
type input "[PERSON_NAME]"
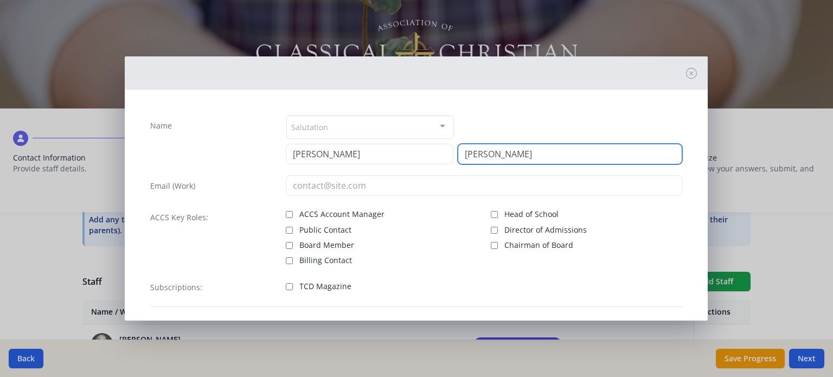
type input "[PERSON_NAME]"
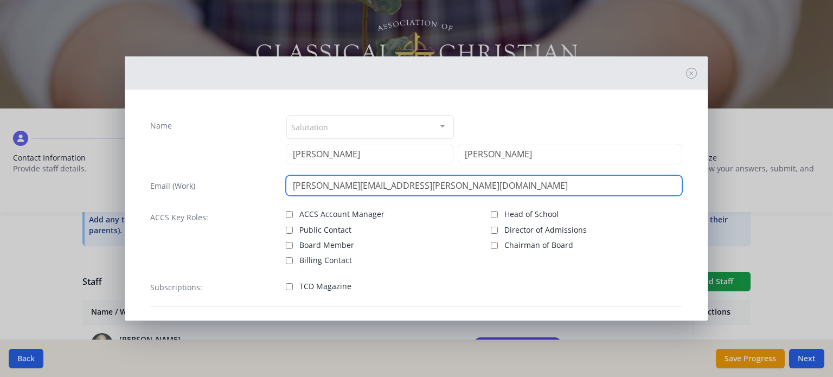
scroll to position [49, 0]
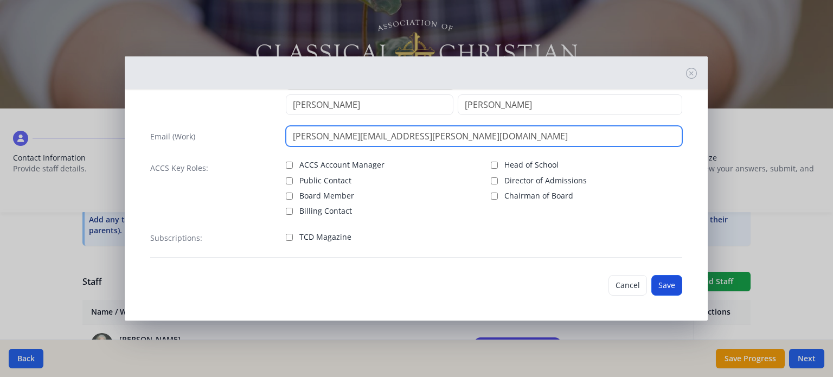
type input "[PERSON_NAME][EMAIL_ADDRESS][PERSON_NAME][DOMAIN_NAME]"
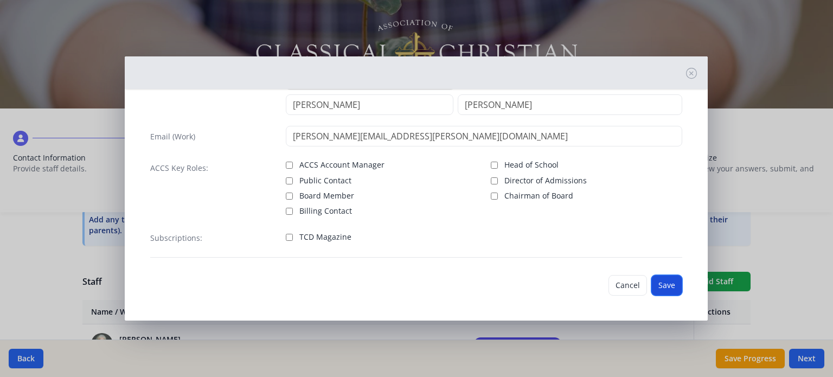
click at [656, 284] on button "Save" at bounding box center [666, 285] width 31 height 21
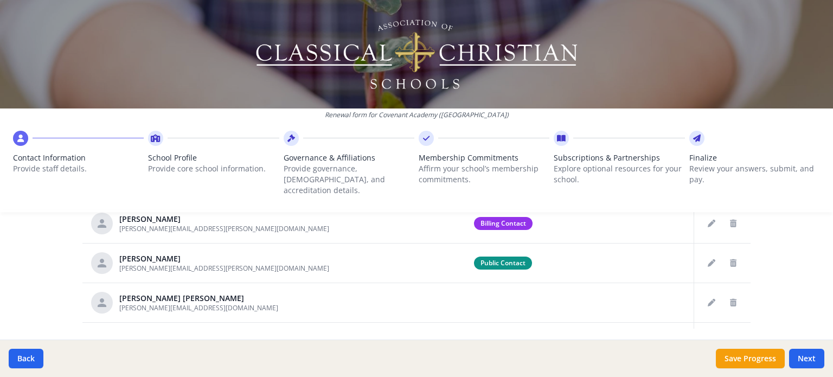
scroll to position [665, 0]
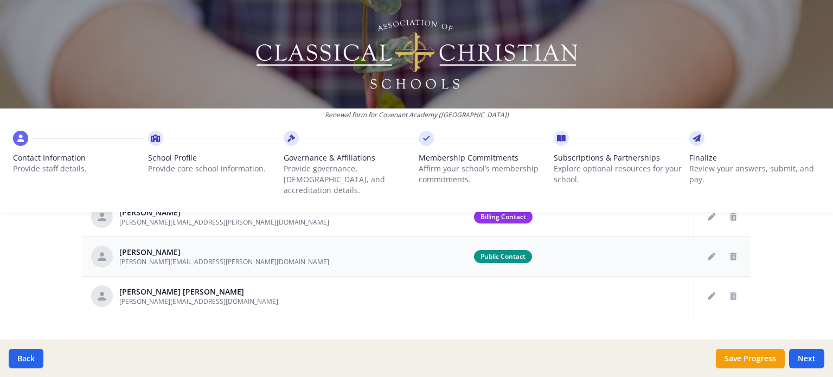
click at [342, 236] on td "[PERSON_NAME] [EMAIL_ADDRESS][PERSON_NAME][DOMAIN_NAME]" at bounding box center [273, 256] width 383 height 40
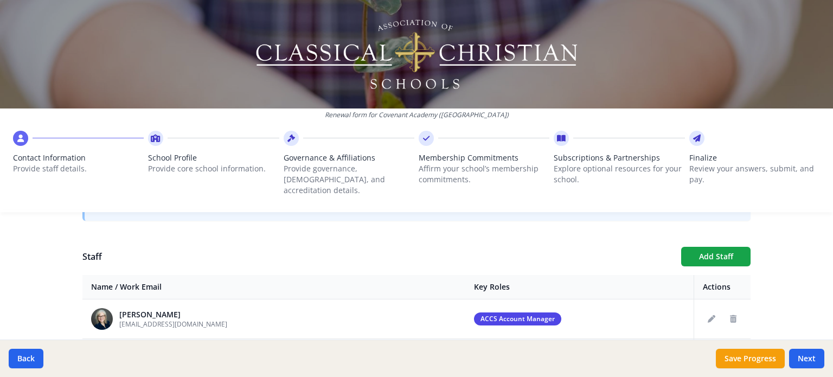
scroll to position [354, 0]
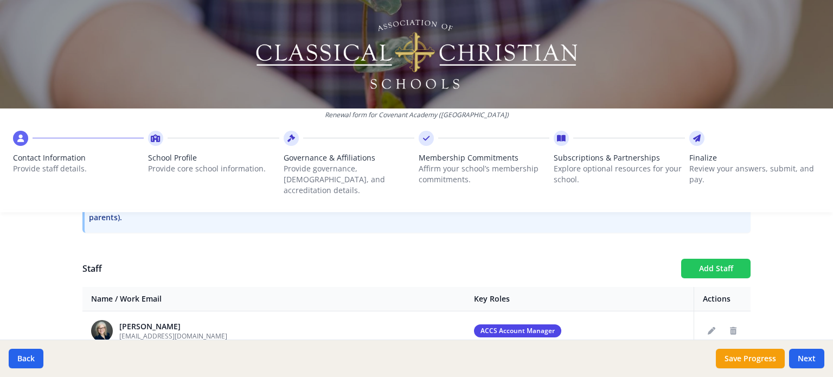
click at [713, 259] on button "Add Staff" at bounding box center [715, 269] width 69 height 20
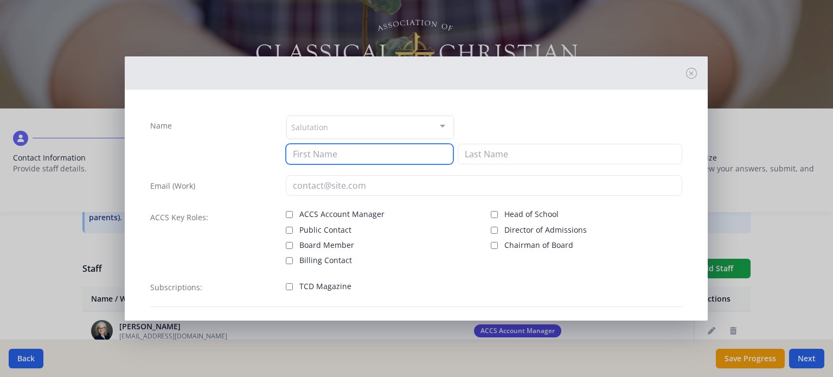
click at [406, 153] on input at bounding box center [370, 154] width 168 height 21
type input "Mark"
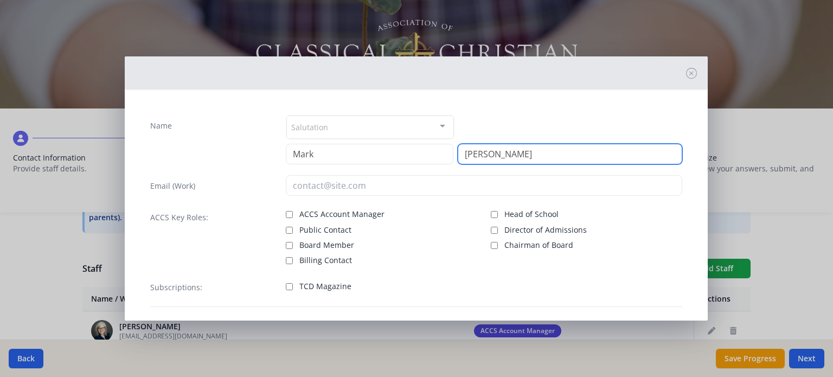
type input "[PERSON_NAME]"
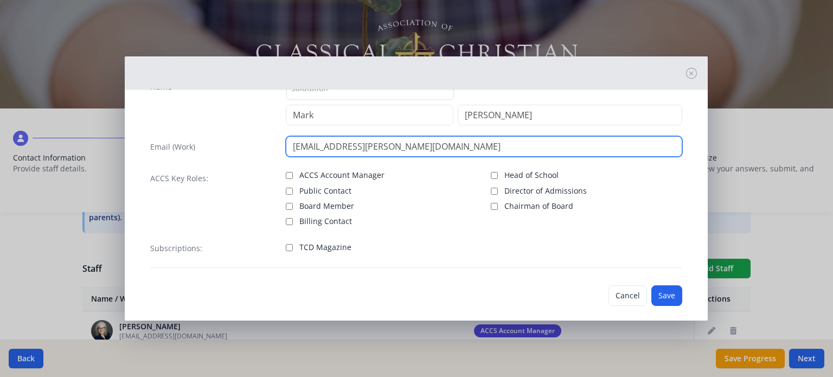
scroll to position [49, 0]
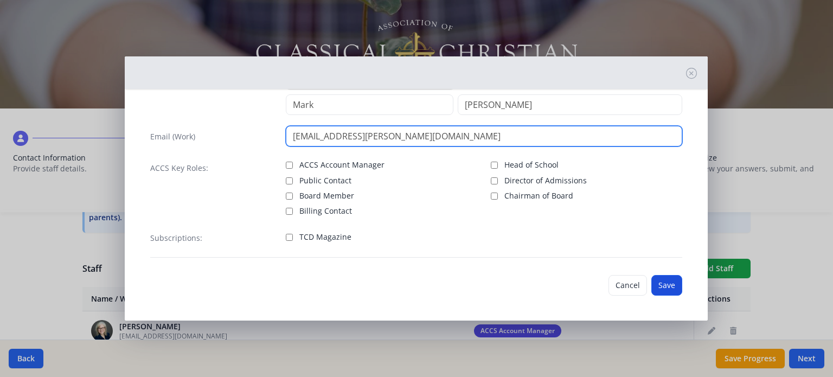
type input "[EMAIL_ADDRESS][PERSON_NAME][DOMAIN_NAME]"
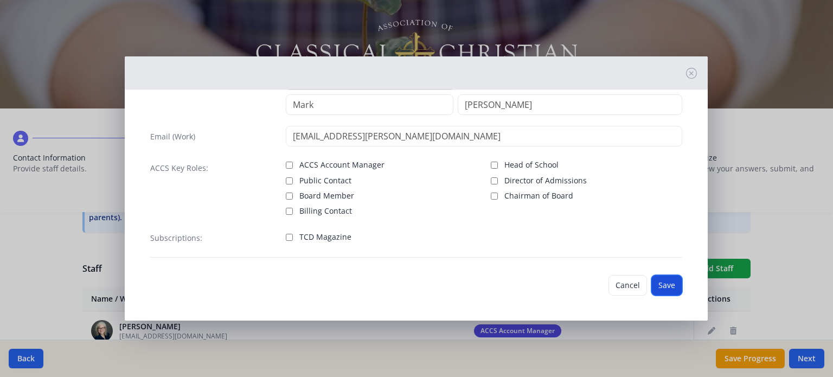
click at [667, 288] on button "Save" at bounding box center [666, 285] width 31 height 21
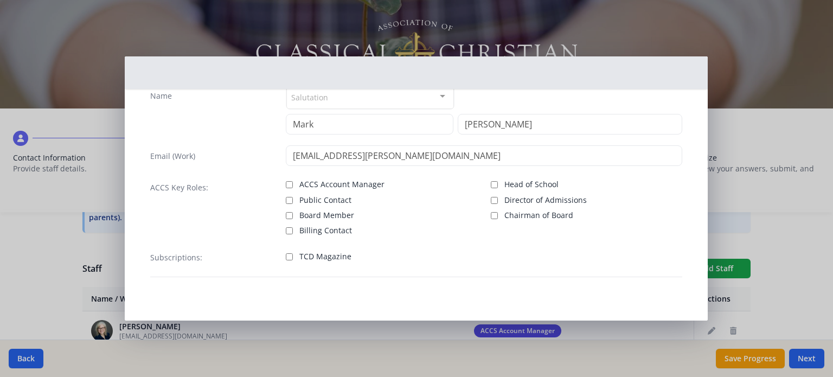
scroll to position [29, 0]
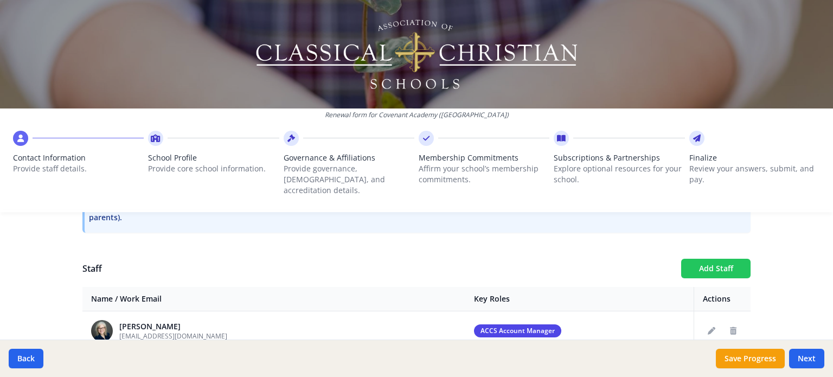
click at [714, 259] on button "Add Staff" at bounding box center [715, 269] width 69 height 20
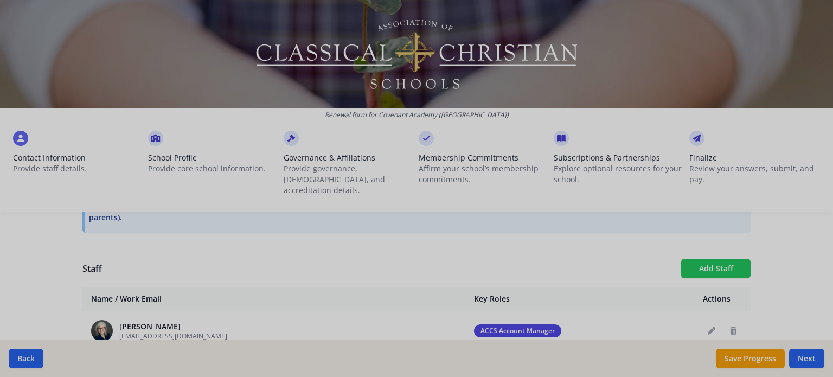
checkbox input "false"
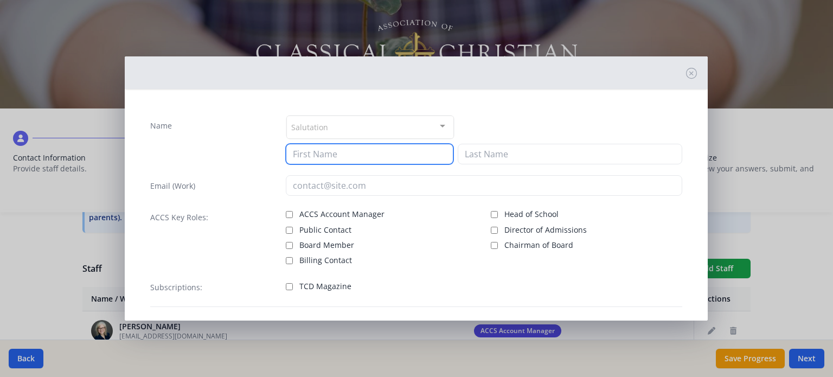
click at [350, 159] on input at bounding box center [370, 154] width 168 height 21
type input "Bo"
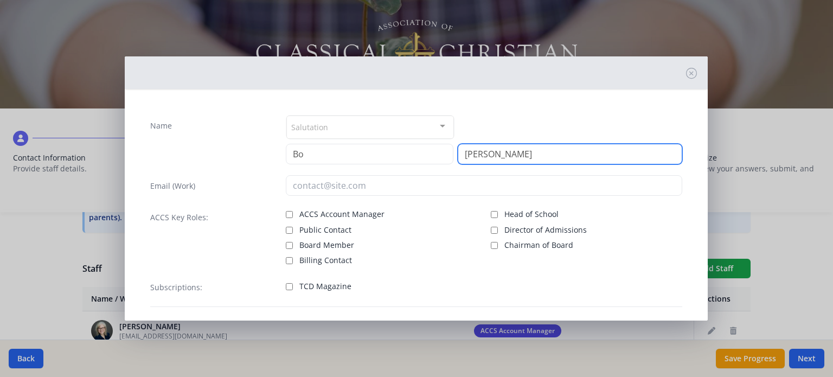
type input "[PERSON_NAME]"
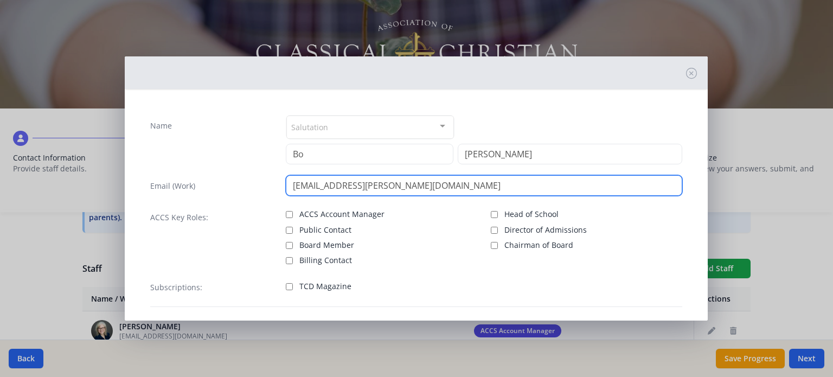
scroll to position [49, 0]
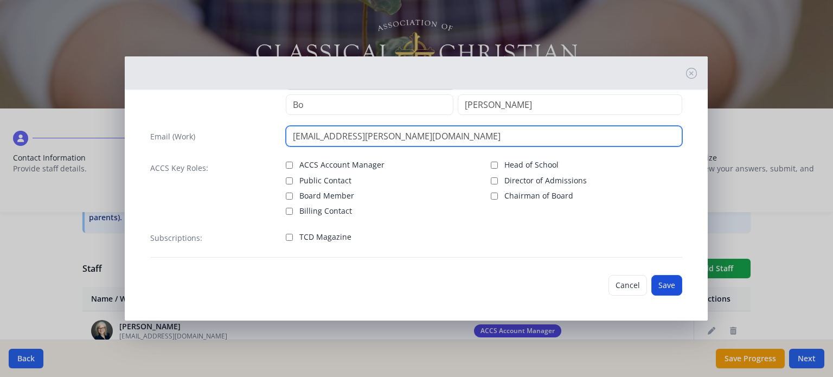
type input "[EMAIL_ADDRESS][PERSON_NAME][DOMAIN_NAME]"
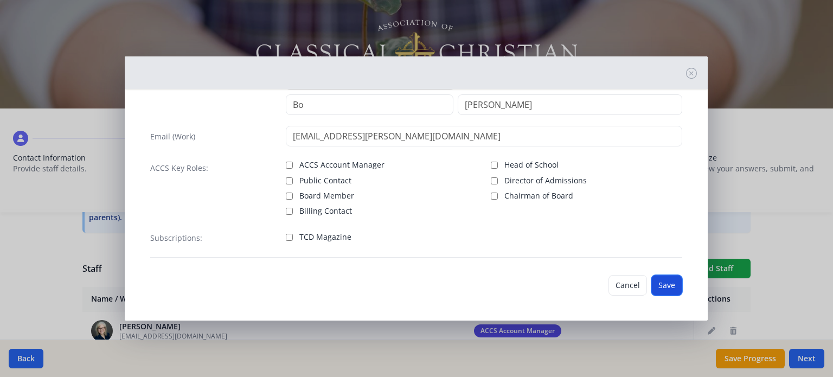
click at [655, 281] on button "Save" at bounding box center [666, 285] width 31 height 21
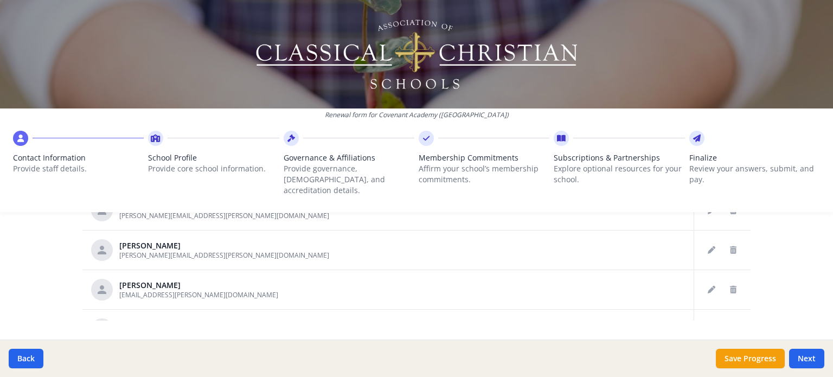
scroll to position [304, 0]
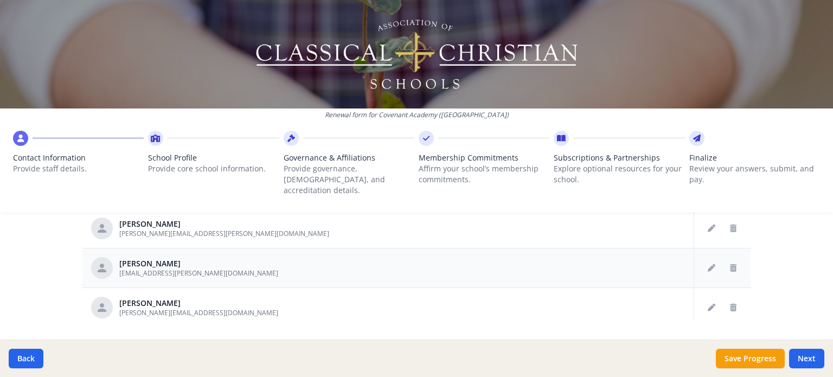
click at [321, 257] on div "[PERSON_NAME] [EMAIL_ADDRESS][PERSON_NAME][DOMAIN_NAME]" at bounding box center [274, 268] width 366 height 22
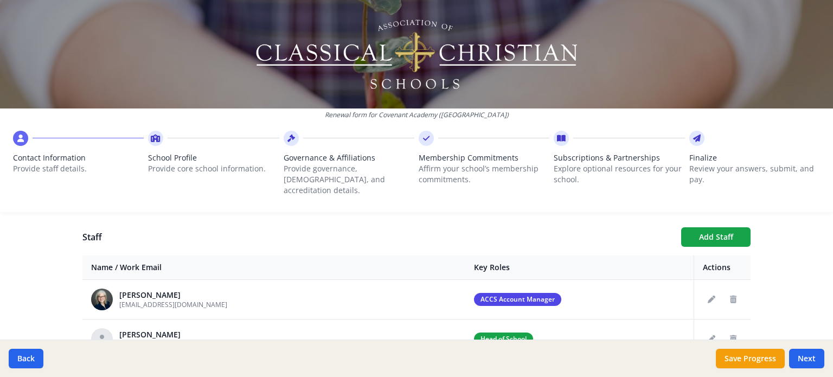
scroll to position [382, 0]
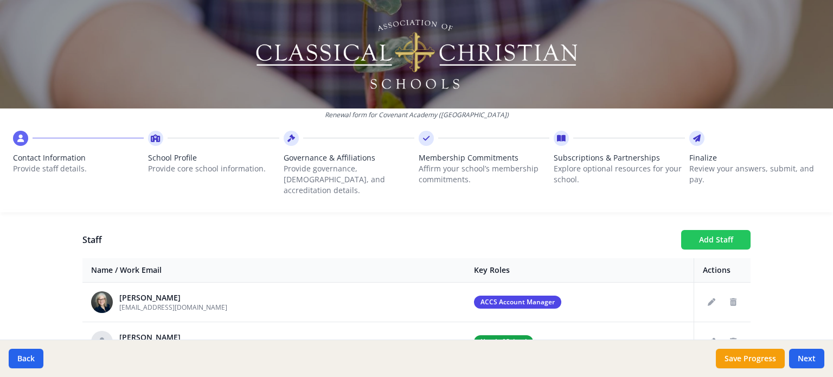
click at [712, 230] on button "Add Staff" at bounding box center [715, 240] width 69 height 20
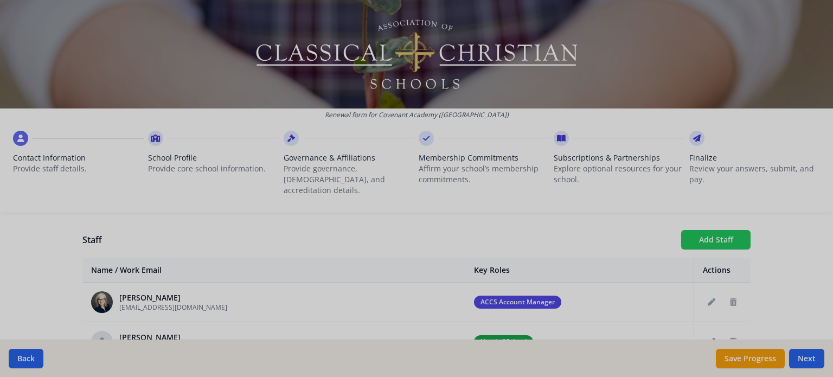
checkbox input "false"
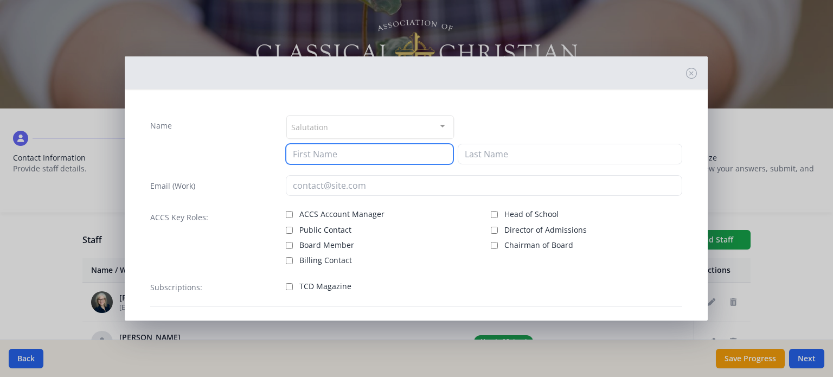
click at [388, 153] on input at bounding box center [370, 154] width 168 height 21
type input "[PERSON_NAME]"
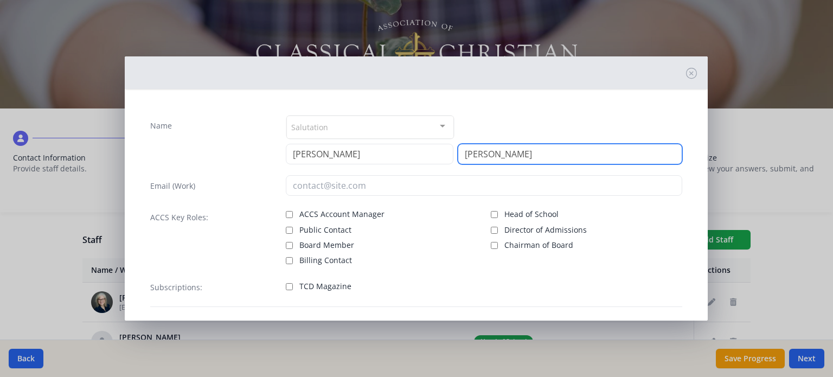
type input "[PERSON_NAME]"
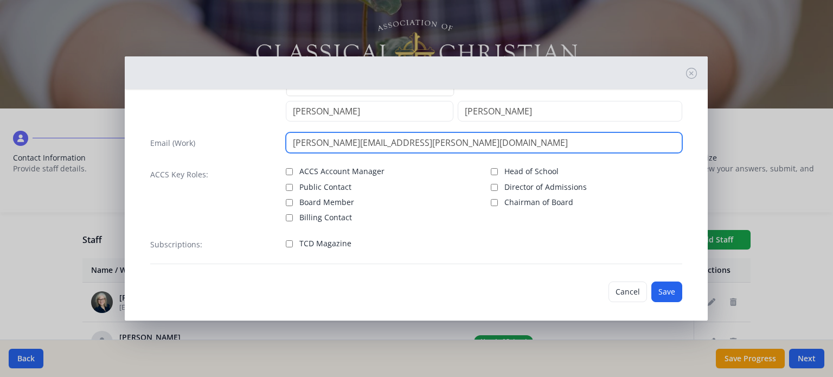
scroll to position [49, 0]
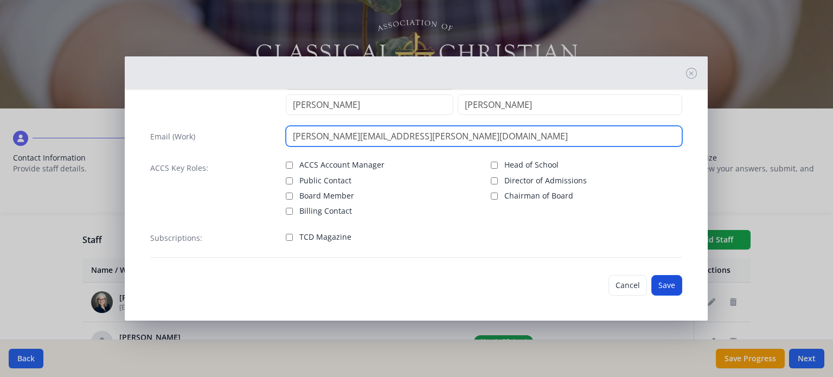
type input "[PERSON_NAME][EMAIL_ADDRESS][PERSON_NAME][DOMAIN_NAME]"
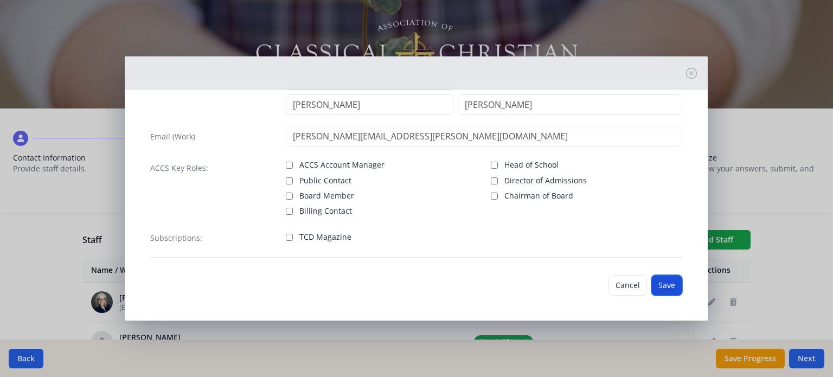
click at [654, 290] on button "Save" at bounding box center [666, 285] width 31 height 21
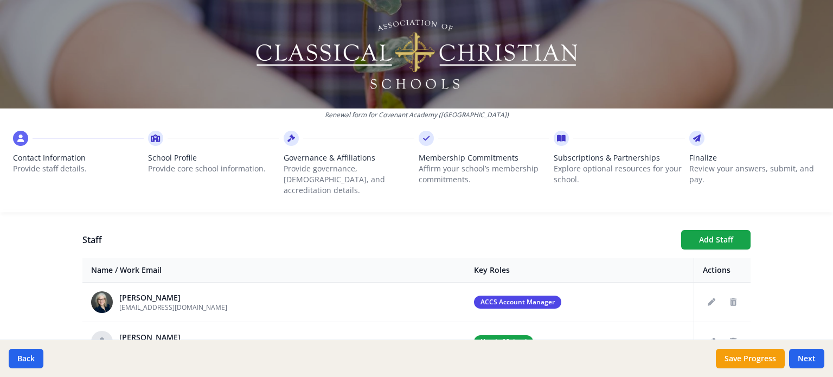
click at [61, 249] on div "Renewal form for Covenant Academy ([GEOGRAPHIC_DATA]) Contact Information Provi…" at bounding box center [416, 188] width 833 height 377
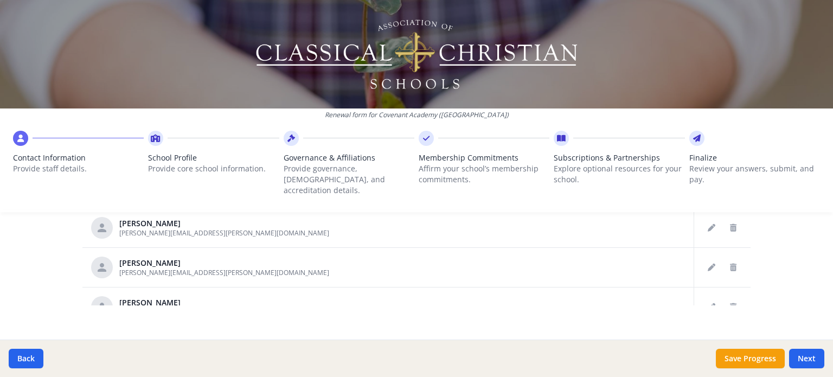
scroll to position [896, 0]
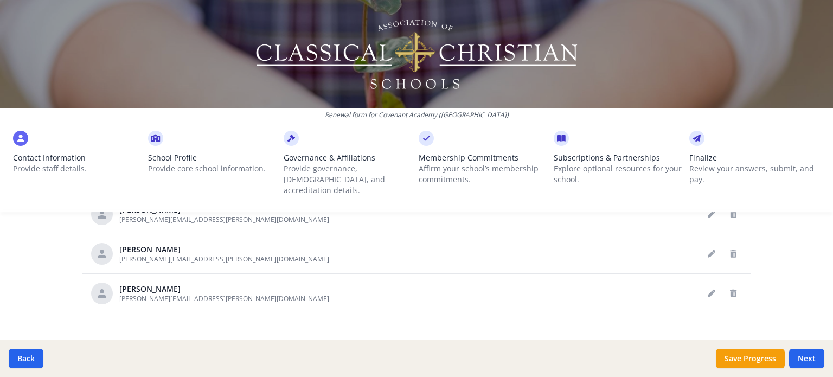
click at [802, 352] on button "Next" at bounding box center [806, 359] width 35 height 20
type input "[PHONE_NUMBER]"
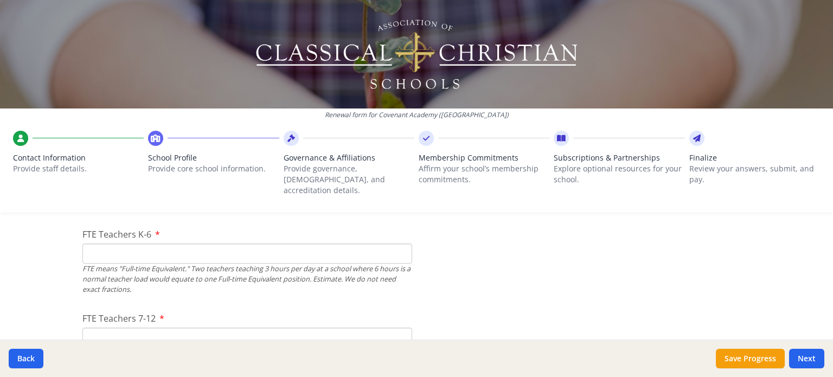
click at [110, 244] on input "FTE Teachers K-6" at bounding box center [247, 254] width 330 height 20
type input "14"
click at [152, 328] on input "FTE Teachers 7-12" at bounding box center [247, 338] width 330 height 20
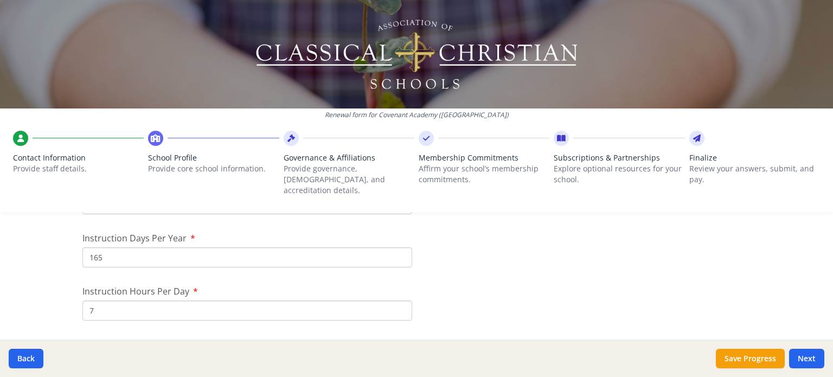
scroll to position [981, 0]
type input "8"
click at [233, 242] on input "165" at bounding box center [247, 252] width 330 height 20
type input "171"
click at [211, 295] on input "7" at bounding box center [247, 305] width 330 height 20
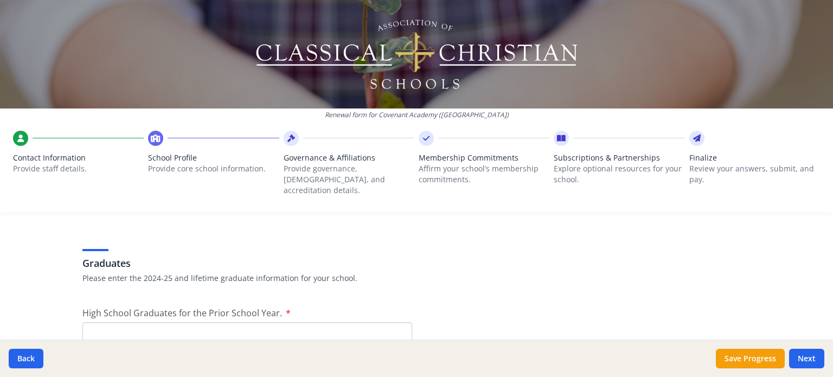
scroll to position [1510, 0]
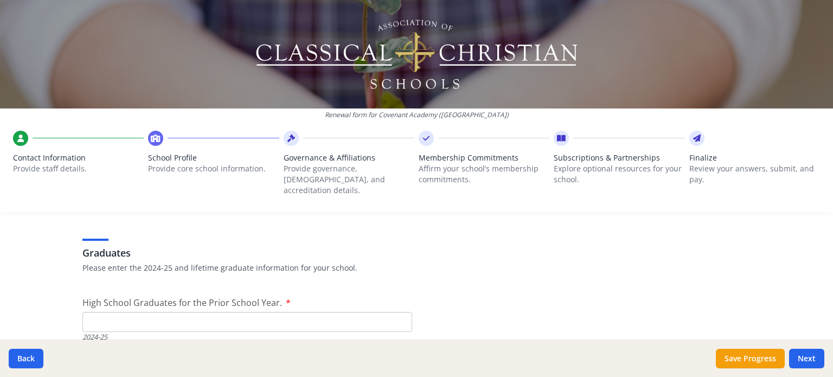
click at [323, 318] on input "High School Graduates for the Prior School Year." at bounding box center [247, 322] width 330 height 20
type input "10"
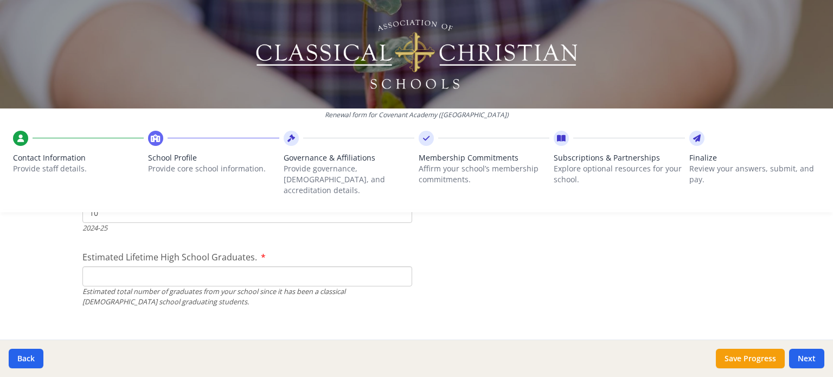
scroll to position [1614, 0]
click at [349, 271] on input "Estimated Lifetime High School Graduates." at bounding box center [247, 281] width 330 height 20
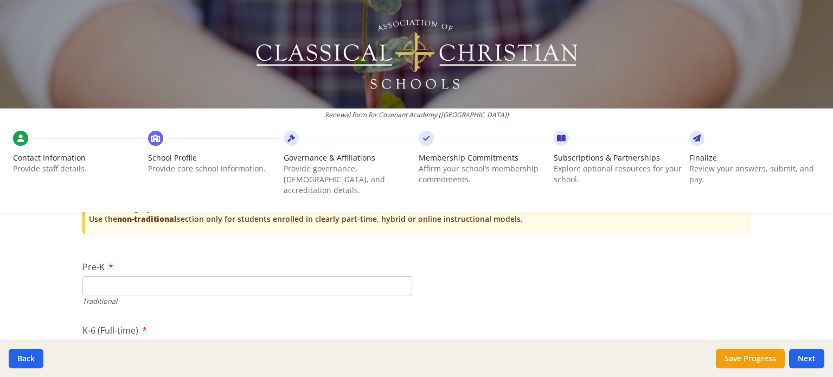
scroll to position [2252, 0]
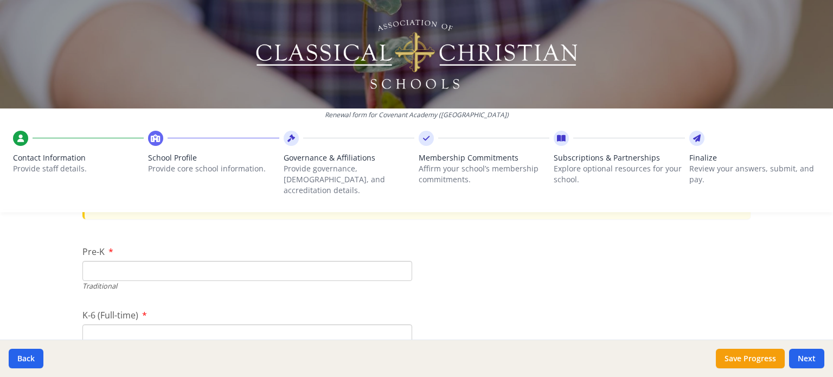
type input "68"
click at [169, 261] on input "Pre-K" at bounding box center [247, 271] width 330 height 20
type input "15"
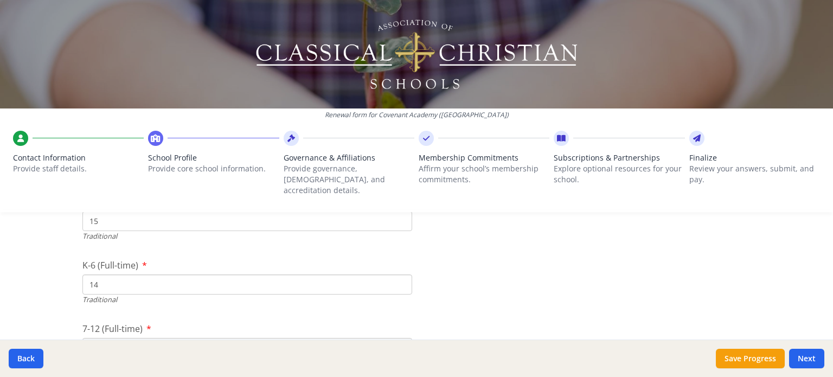
scroll to position [2307, 0]
click at [230, 269] on input "14" at bounding box center [247, 279] width 330 height 20
type input "1"
click at [264, 270] on input "K-6 (Full-time)" at bounding box center [247, 279] width 330 height 20
type input "124"
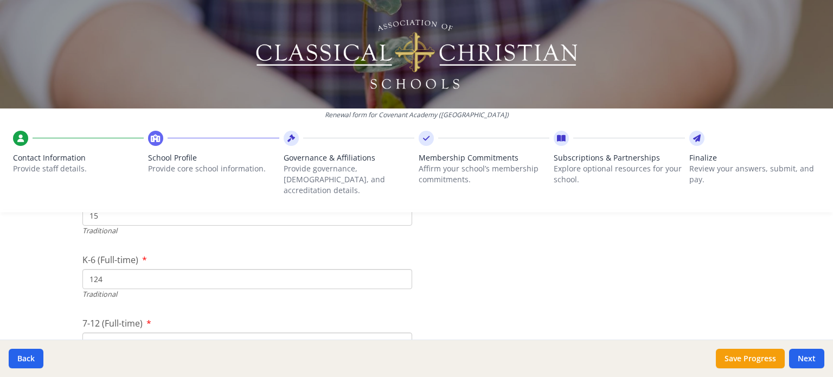
click at [172, 332] on input "7-12 (Full-time)" at bounding box center [247, 342] width 330 height 20
type input "59"
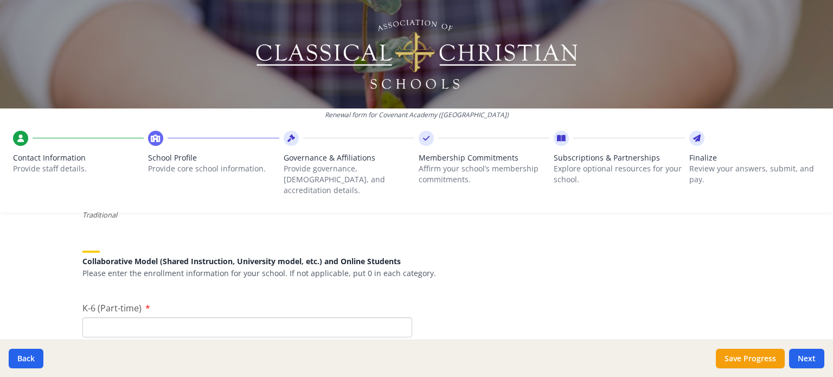
click at [798, 249] on div "Renewal form for Covenant Academy ([GEOGRAPHIC_DATA]) Contact Information Provi…" at bounding box center [416, 188] width 833 height 377
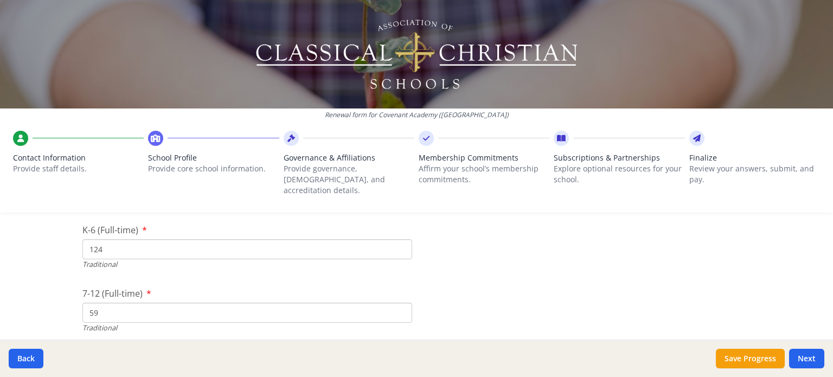
scroll to position [2342, 0]
click at [127, 238] on input "124" at bounding box center [247, 244] width 330 height 20
type input "106"
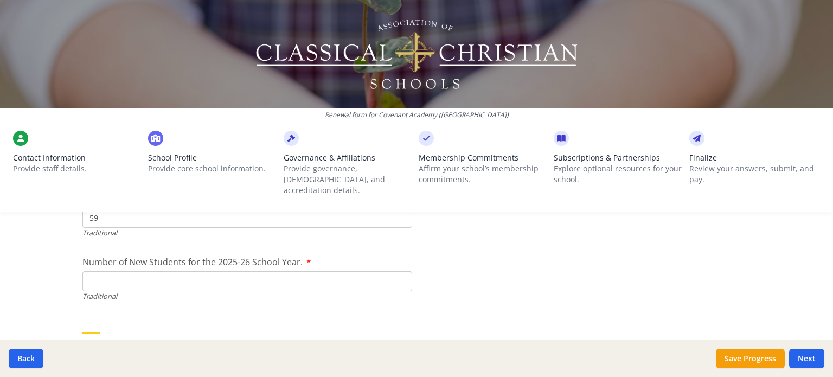
scroll to position [2427, 0]
click at [134, 276] on input "Number of New Students for the 2025-26 School Year." at bounding box center [247, 286] width 330 height 20
type input "34"
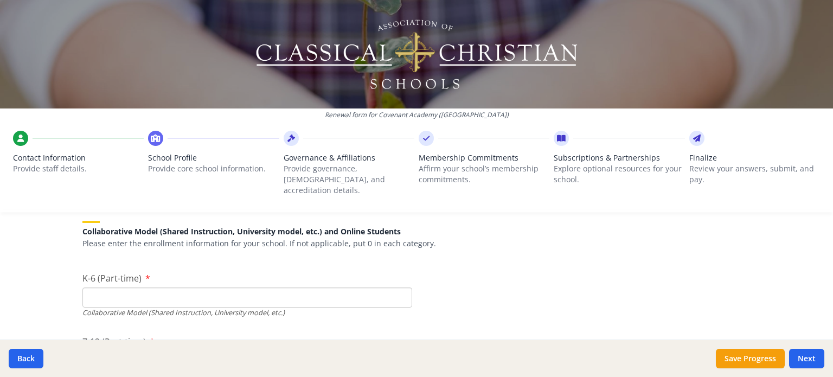
scroll to position [2548, 0]
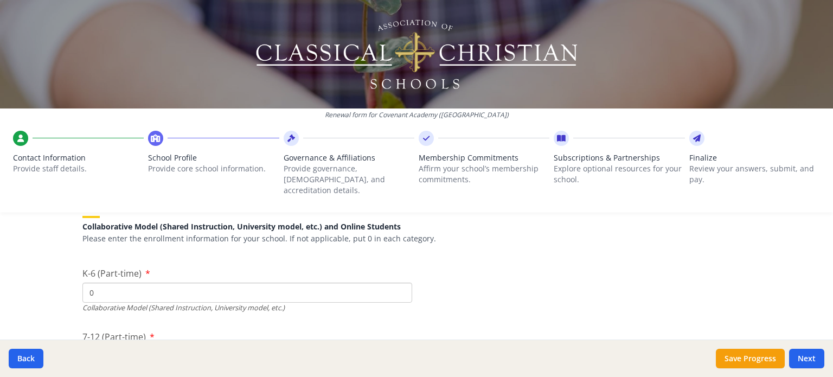
type input "0"
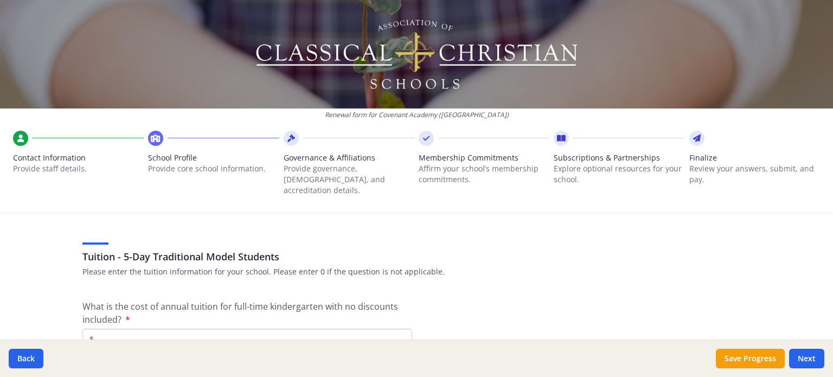
scroll to position [2814, 0]
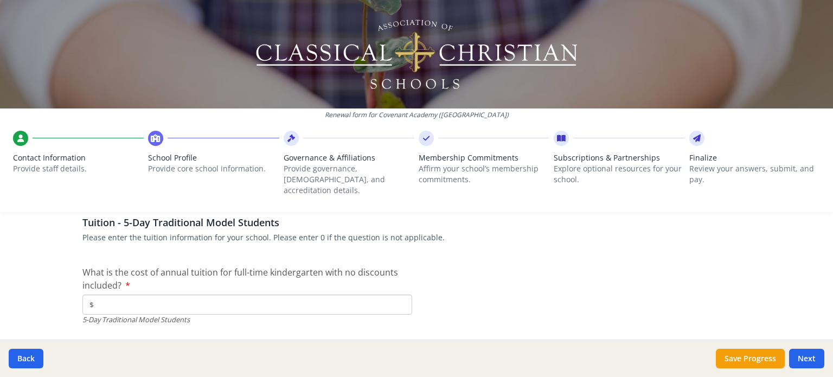
type input "155"
click at [258, 294] on input "$" at bounding box center [247, 304] width 330 height 20
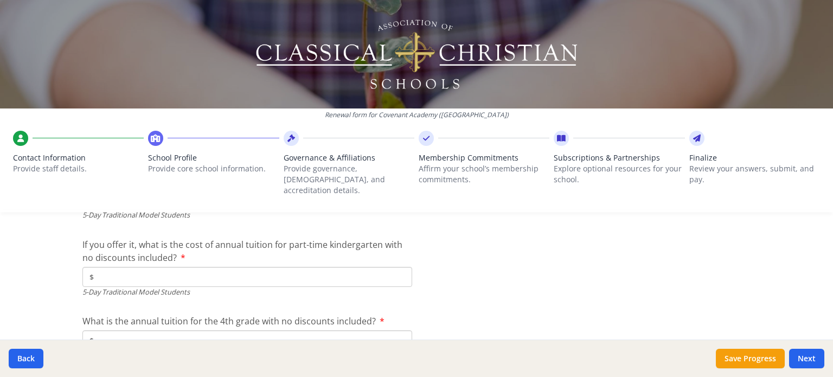
scroll to position [2885, 0]
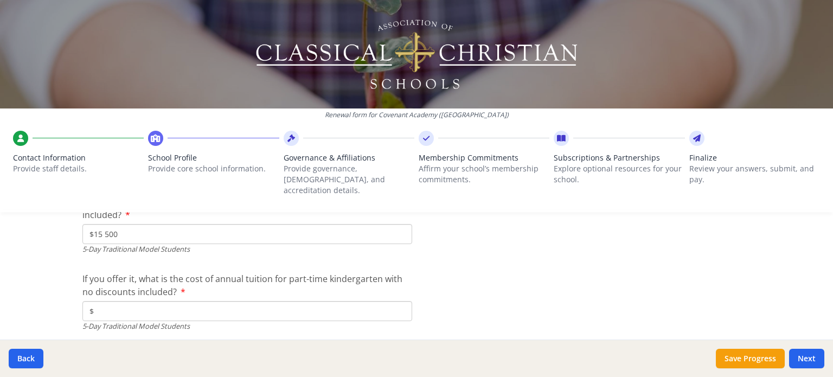
type input "$15 500"
click at [248, 301] on input "$" at bounding box center [247, 311] width 330 height 20
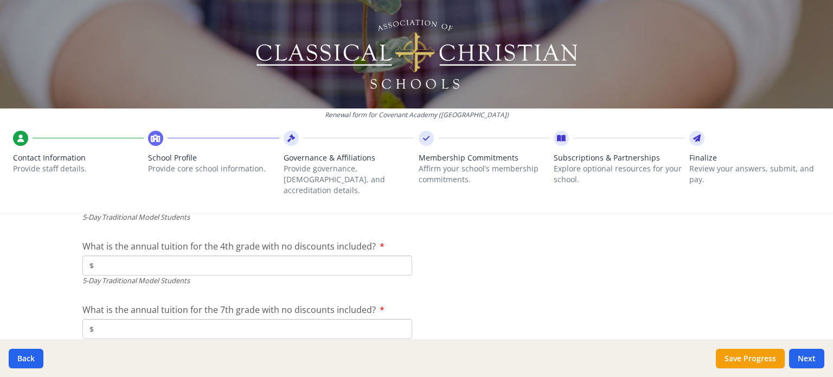
scroll to position [3004, 0]
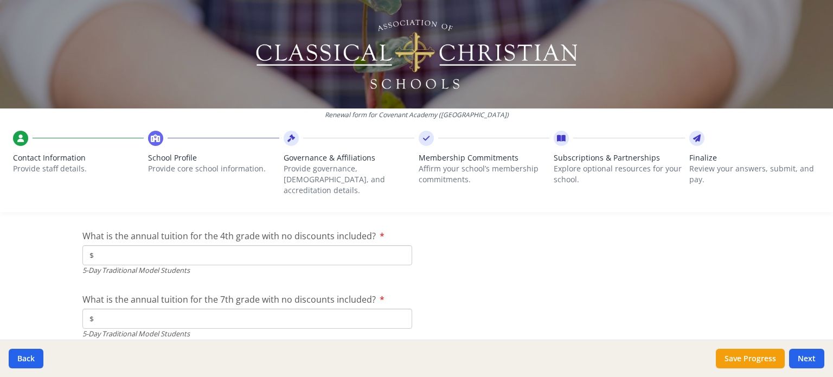
type input "$0"
click at [131, 248] on input "$" at bounding box center [247, 255] width 330 height 20
type input "$15 500"
click at [160, 309] on input "$" at bounding box center [247, 319] width 330 height 20
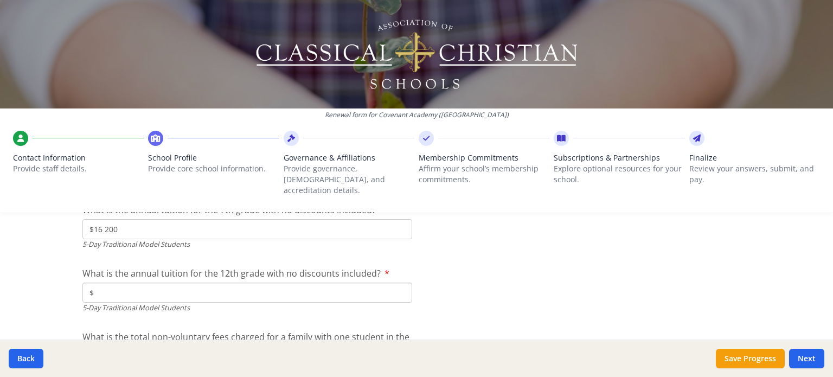
scroll to position [3118, 0]
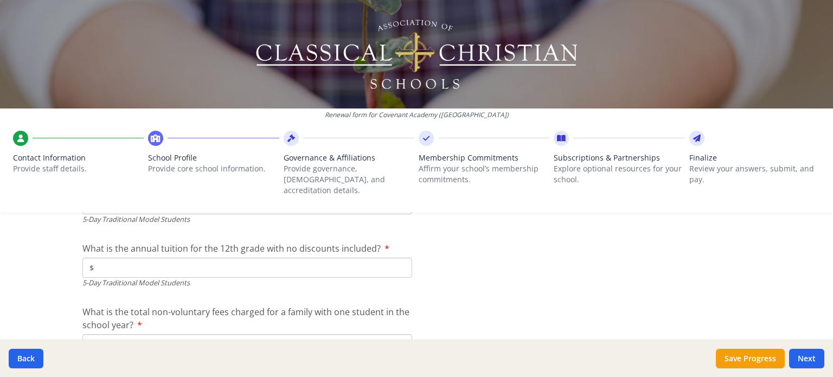
type input "$16 200"
click at [299, 258] on input "$" at bounding box center [247, 268] width 330 height 20
type input "$17 500"
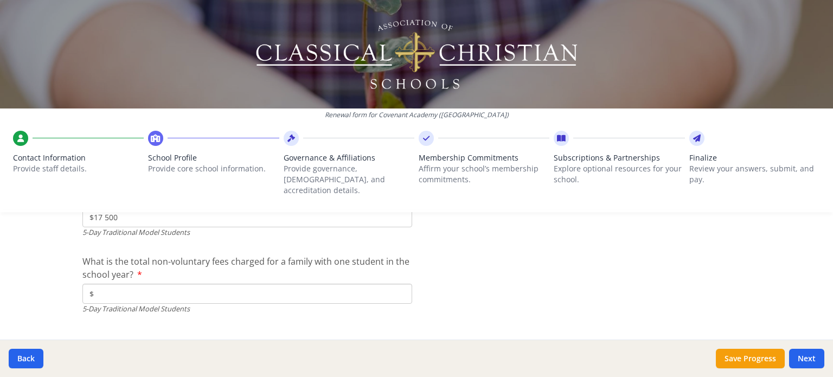
scroll to position [3174, 0]
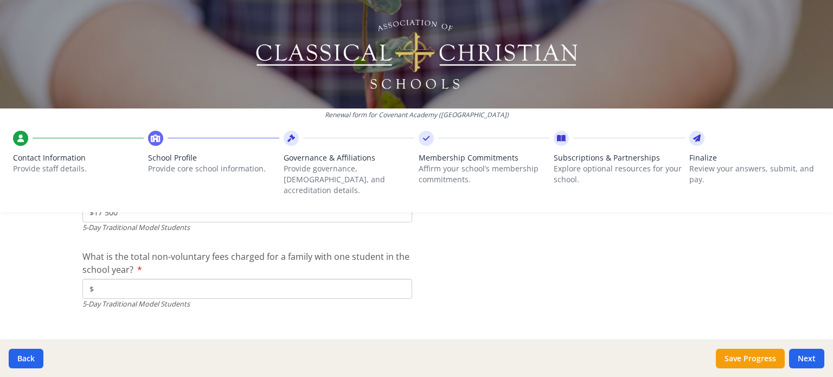
click at [129, 279] on input "$" at bounding box center [247, 289] width 330 height 20
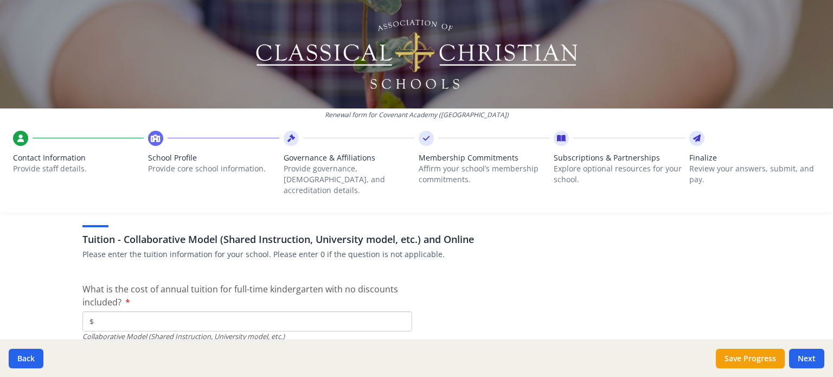
scroll to position [3317, 0]
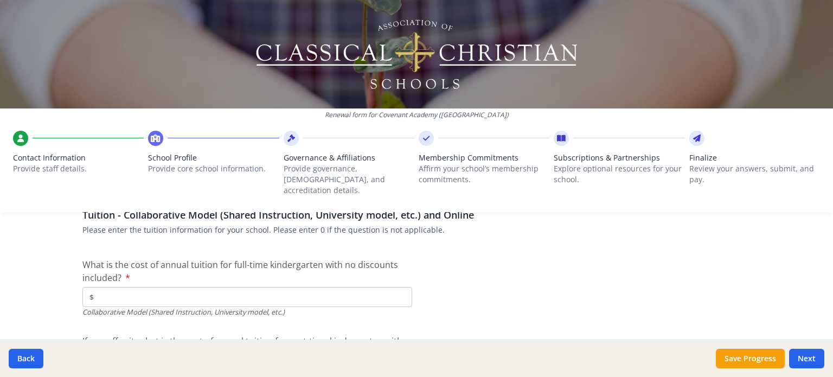
type input "$450"
click at [362, 288] on input "$" at bounding box center [247, 297] width 330 height 20
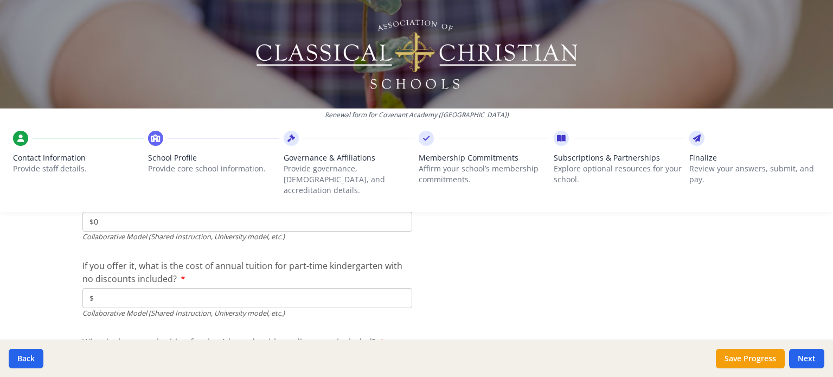
scroll to position [3408, 0]
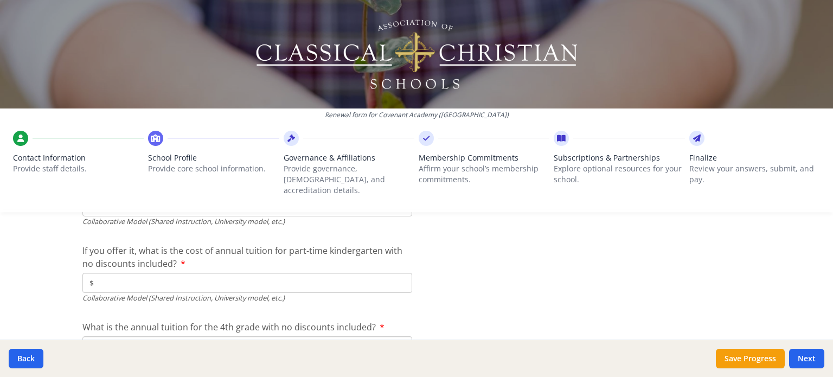
type input "$0"
click at [341, 277] on input "$" at bounding box center [247, 283] width 330 height 20
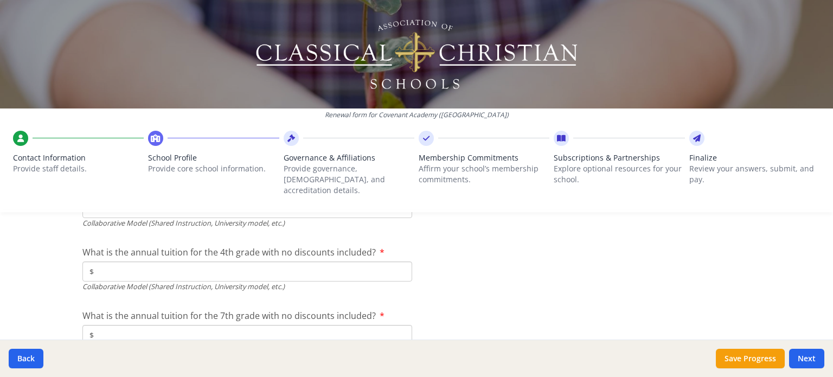
scroll to position [3502, 0]
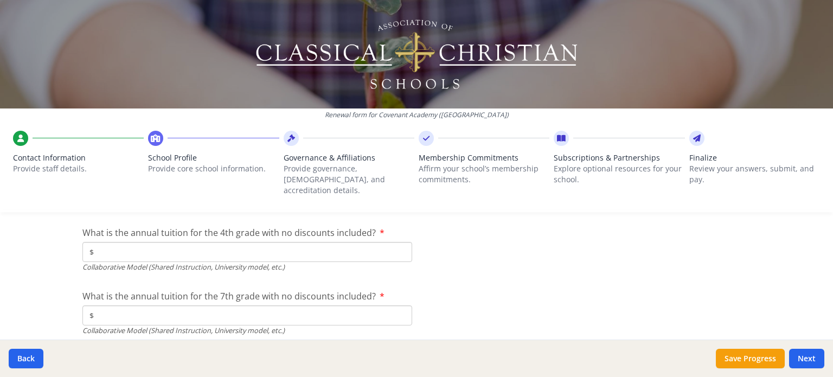
type input "$0"
click at [334, 242] on input "$" at bounding box center [247, 252] width 330 height 20
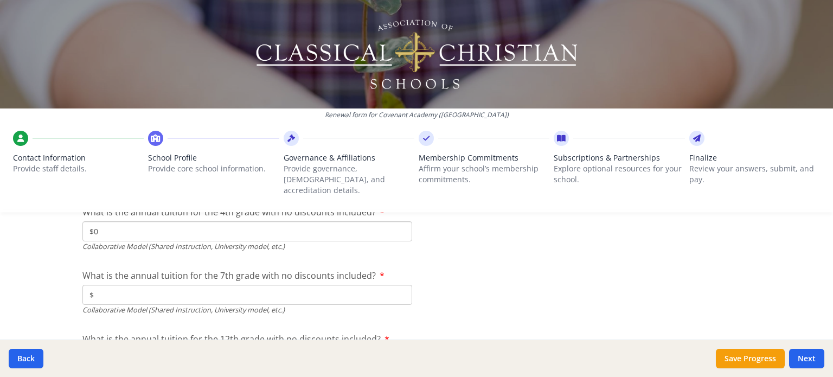
scroll to position [3548, 0]
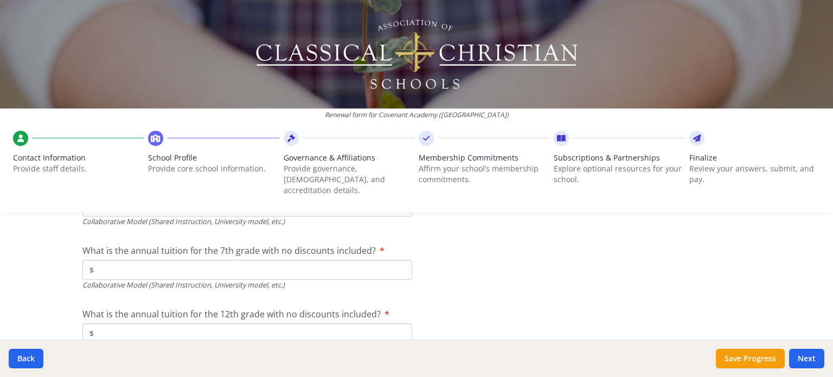
type input "$0"
click at [302, 260] on input "$" at bounding box center [247, 270] width 330 height 20
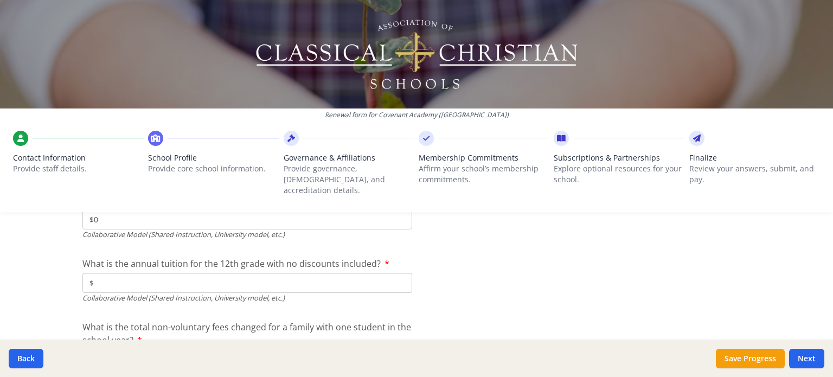
scroll to position [3608, 0]
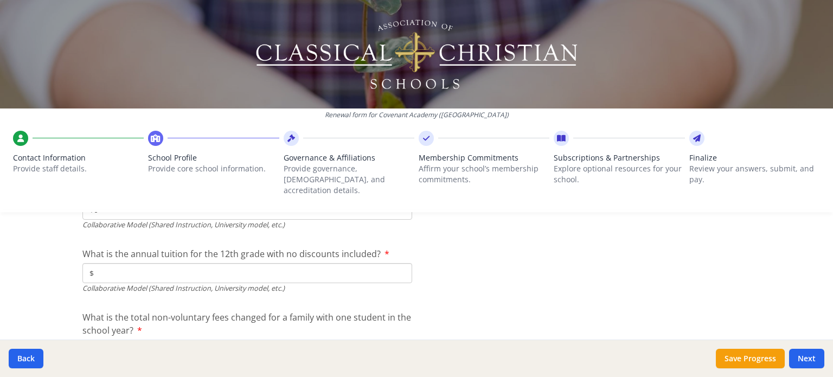
type input "$0"
click at [351, 264] on input "$" at bounding box center [247, 273] width 330 height 20
type input "$0"
click at [174, 340] on input "$" at bounding box center [247, 350] width 330 height 20
type input "$0"
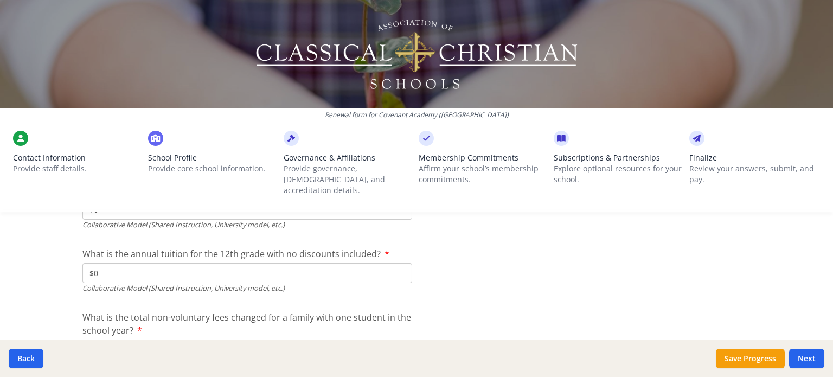
click at [612, 203] on div "Renewal form for Covenant Academy ([GEOGRAPHIC_DATA]) Contact Information Provi…" at bounding box center [416, 110] width 833 height 221
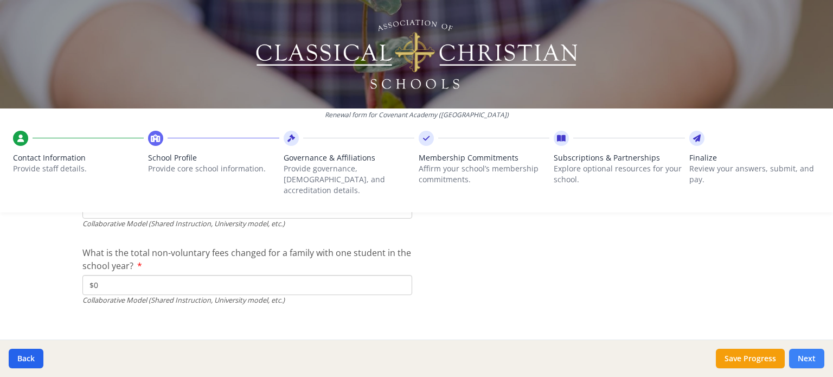
click at [802, 360] on button "Next" at bounding box center [806, 359] width 35 height 20
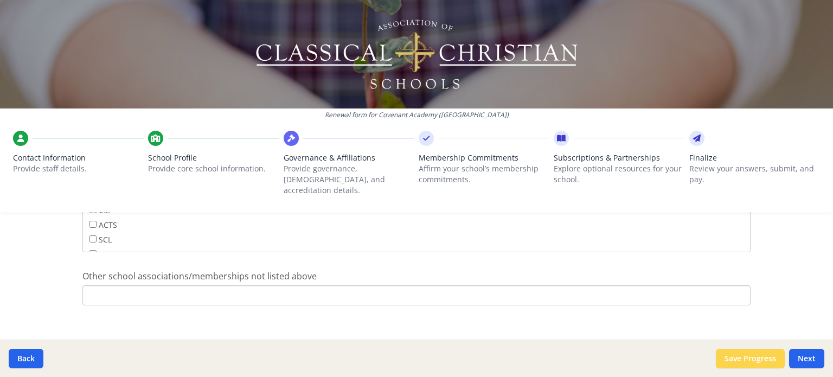
click at [738, 360] on button "Save Progress" at bounding box center [750, 359] width 69 height 20
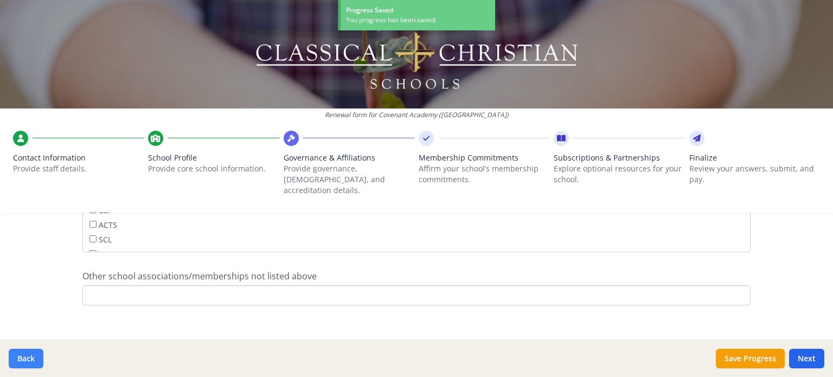
click at [29, 353] on button "Back" at bounding box center [26, 359] width 35 height 20
type input "[PHONE_NUMBER]"
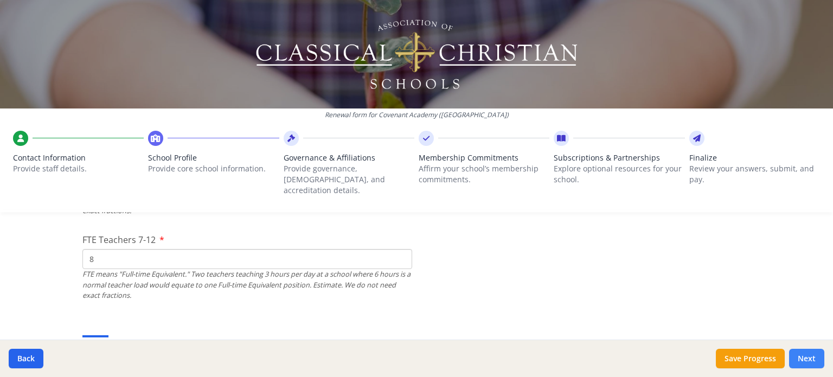
click at [800, 362] on button "Next" at bounding box center [806, 359] width 35 height 20
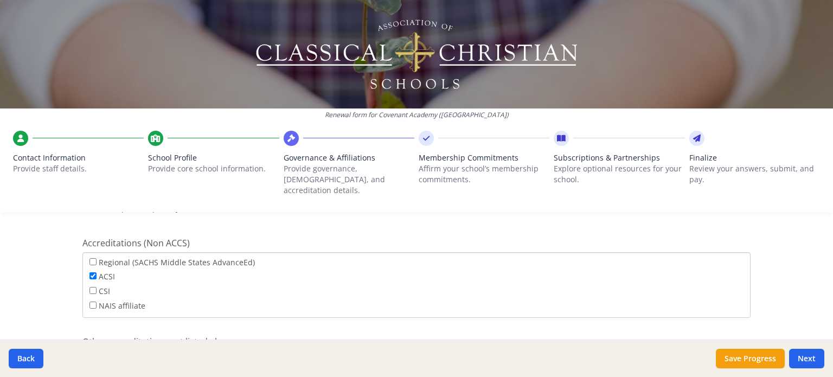
scroll to position [454, 0]
click at [89, 271] on input "ACSI" at bounding box center [92, 274] width 7 height 7
checkbox input "false"
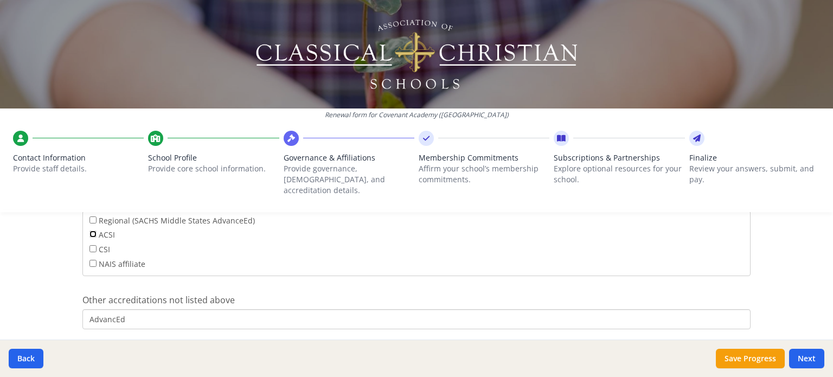
scroll to position [510, 0]
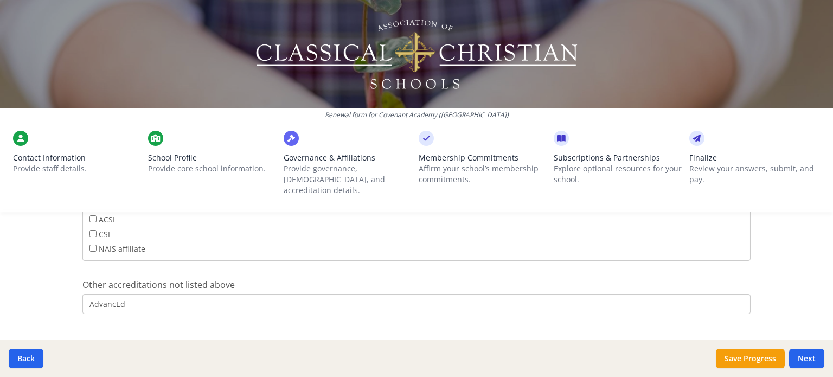
click at [166, 294] on input "AdvancEd" at bounding box center [416, 304] width 668 height 20
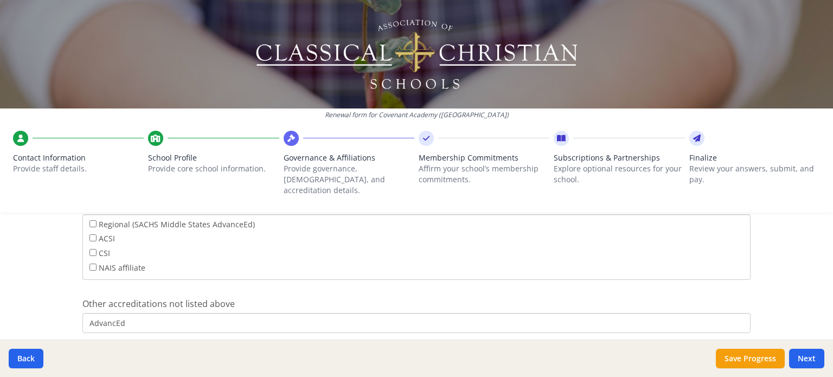
scroll to position [497, 0]
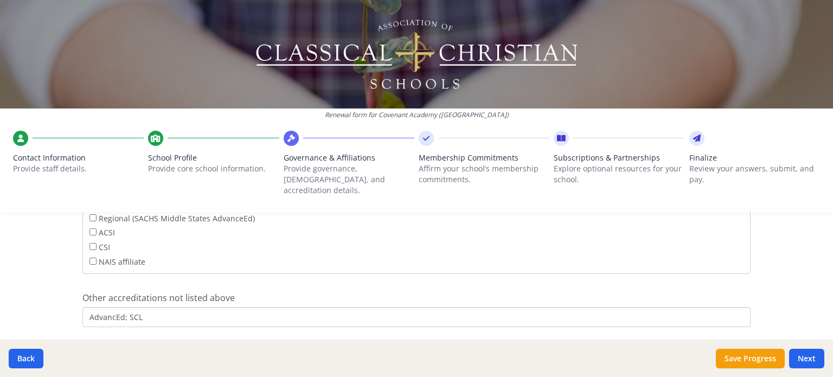
type input "AdvancEd; SCL"
click at [32, 308] on div "Renewal form for Covenant Academy ([GEOGRAPHIC_DATA]) Contact Information Provi…" at bounding box center [416, 188] width 833 height 377
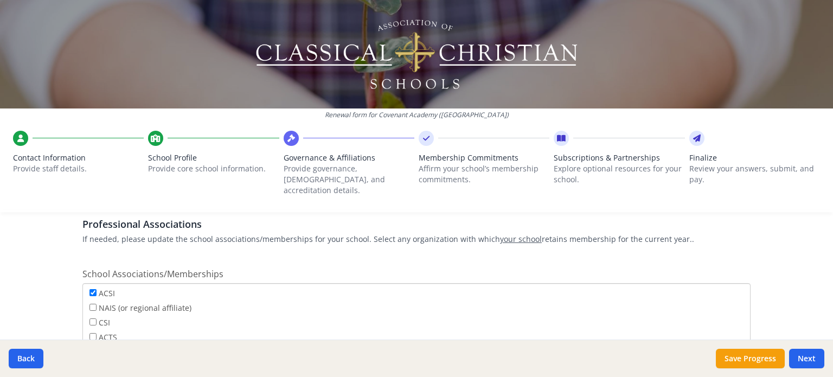
scroll to position [670, 0]
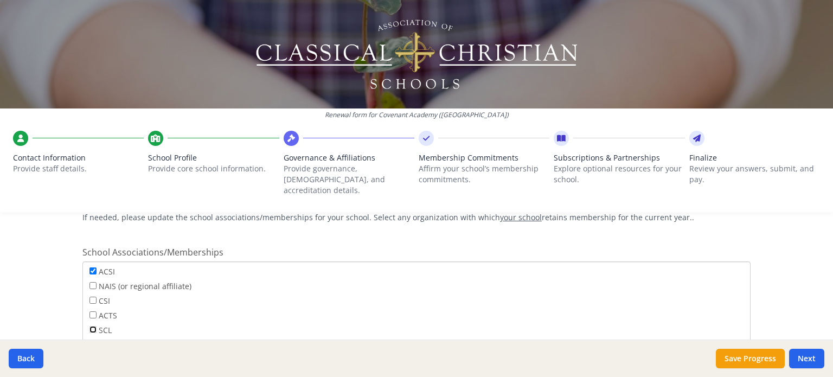
click at [89, 326] on input "SCL" at bounding box center [92, 329] width 7 height 7
checkbox input "true"
click at [89, 328] on input "TPSA" at bounding box center [92, 331] width 7 height 7
checkbox input "true"
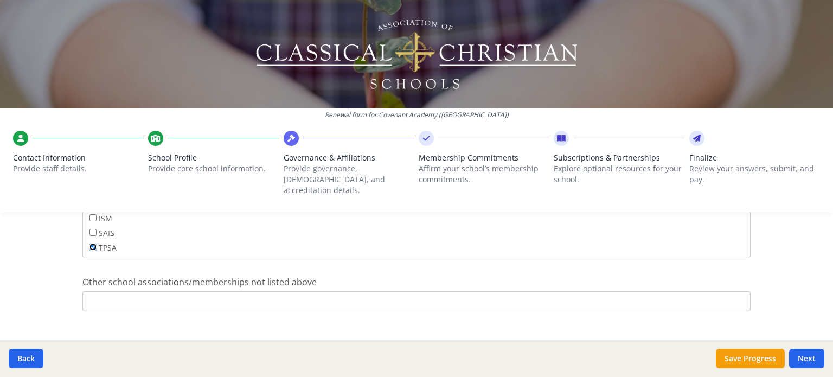
scroll to position [758, 0]
click at [191, 289] on input "Other school associations/memberships not listed above" at bounding box center [416, 299] width 668 height 20
type input "TAPPS"
click at [808, 355] on button "Next" at bounding box center [806, 359] width 35 height 20
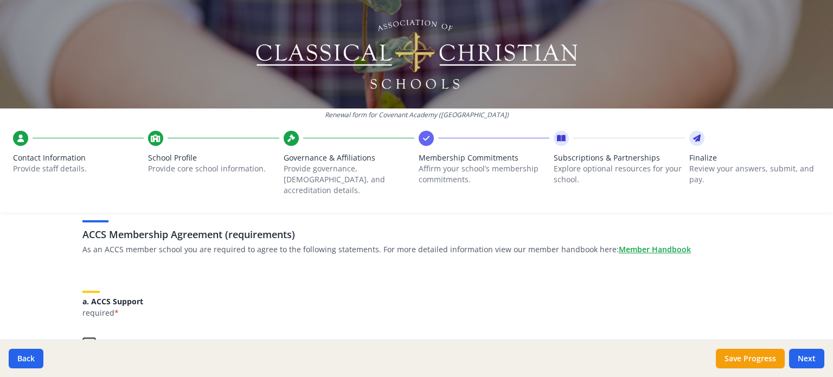
scroll to position [61, 0]
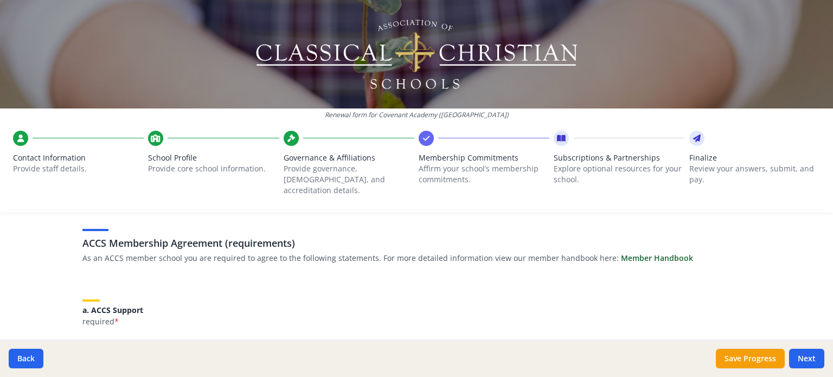
click at [631, 253] on link "Member Handbook" at bounding box center [657, 258] width 72 height 11
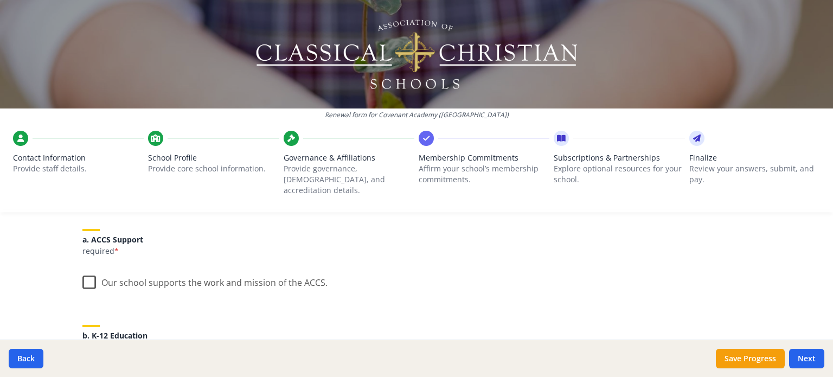
scroll to position [144, 0]
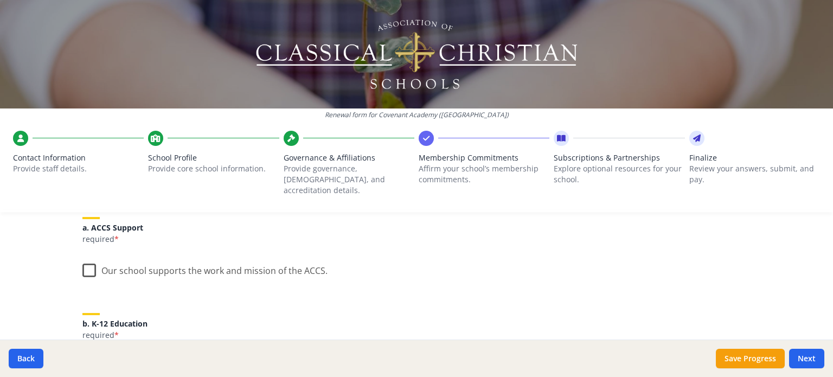
click at [101, 258] on label "Our school supports the work and mission of the ACCS." at bounding box center [204, 268] width 245 height 23
click at [0, 0] on input "Our school supports the work and mission of the ACCS." at bounding box center [0, 0] width 0 height 0
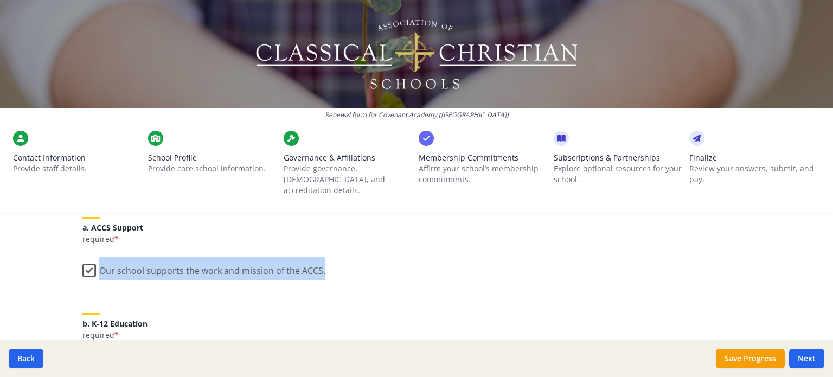
drag, startPoint x: 95, startPoint y: 259, endPoint x: 329, endPoint y: 264, distance: 233.3
click at [329, 264] on div "Our school supports the work and mission of the ACCS." at bounding box center [416, 270] width 668 height 26
copy label "Our school supports the work and mission of the ACCS."
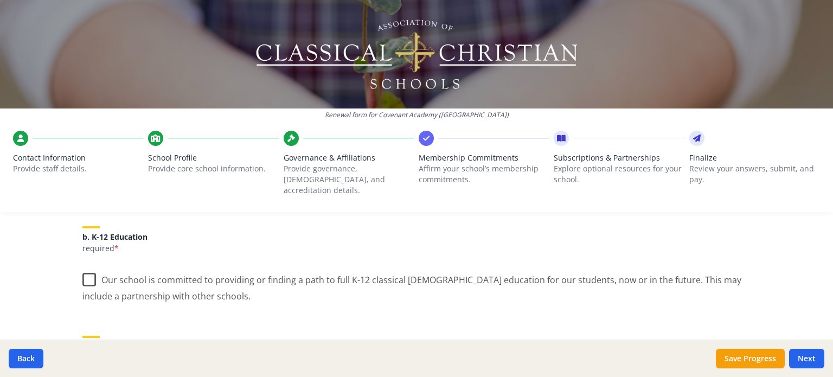
scroll to position [252, 0]
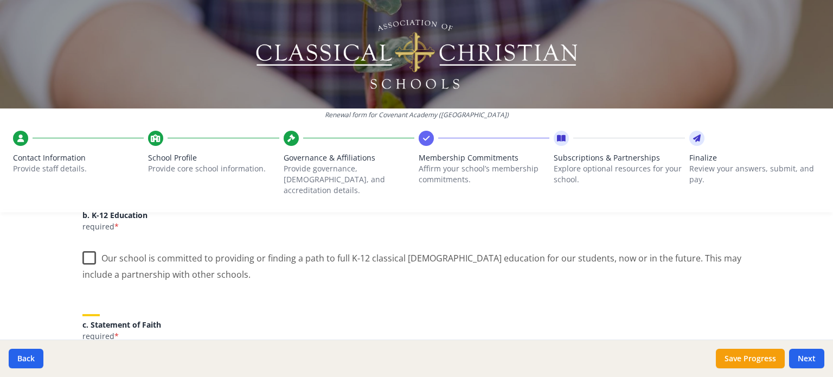
click at [83, 244] on label "Our school is committed to providing or finding a path to full K-12 classical […" at bounding box center [416, 262] width 668 height 36
click at [0, 0] on input "Our school is committed to providing or finding a path to full K-12 classical […" at bounding box center [0, 0] width 0 height 0
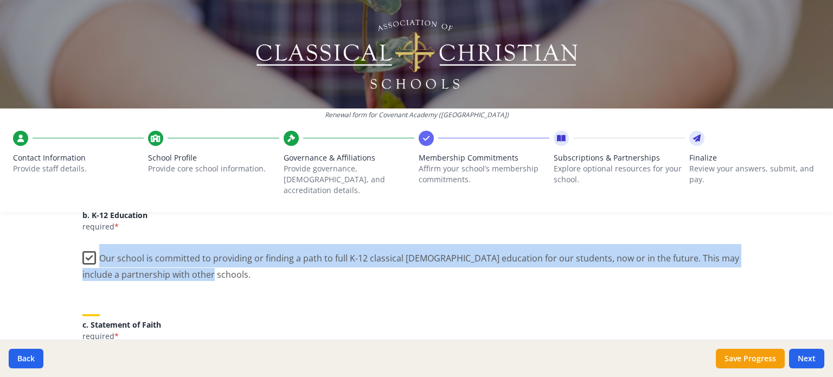
drag, startPoint x: 98, startPoint y: 245, endPoint x: 214, endPoint y: 263, distance: 118.1
click at [214, 263] on label "Our school is committed to providing or finding a path to full K-12 classical […" at bounding box center [416, 262] width 668 height 36
copy label "Our school is committed to providing or finding a path to full K-12 classical […"
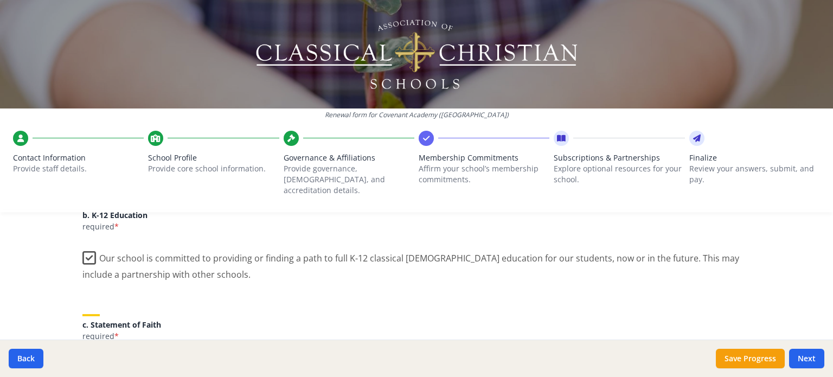
click at [171, 331] on p "required *" at bounding box center [416, 336] width 668 height 11
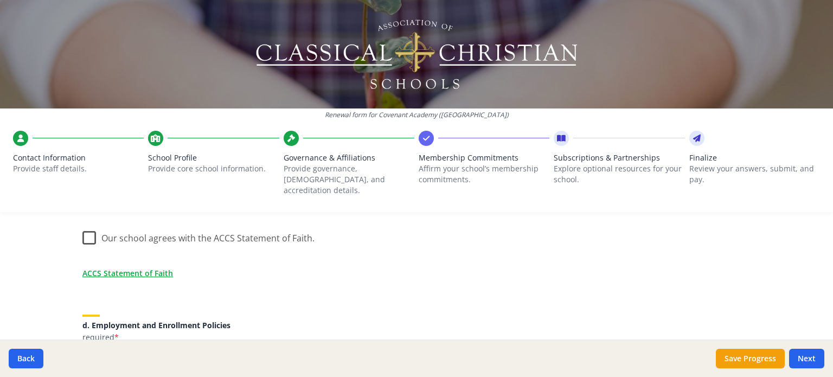
scroll to position [382, 0]
click at [85, 229] on label "Our school agrees with the ACCS Statement of Faith." at bounding box center [198, 234] width 232 height 23
click at [0, 0] on input "Our school agrees with the ACCS Statement of Faith." at bounding box center [0, 0] width 0 height 0
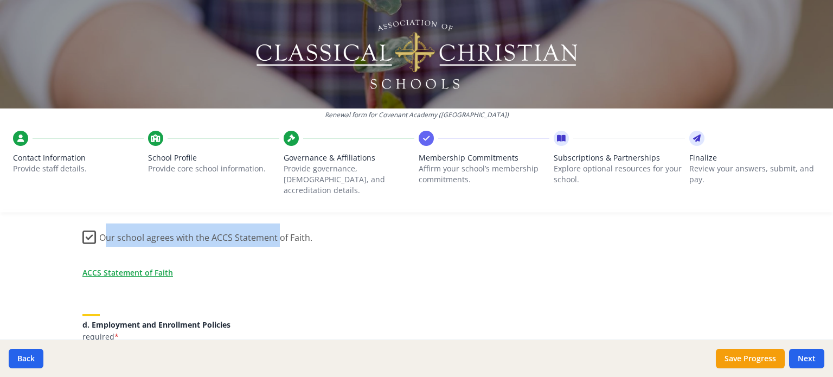
drag, startPoint x: 99, startPoint y: 223, endPoint x: 272, endPoint y: 216, distance: 173.7
click at [272, 223] on label "Our school agrees with the ACCS Statement of Faith." at bounding box center [197, 234] width 230 height 23
drag, startPoint x: 98, startPoint y: 227, endPoint x: 311, endPoint y: 224, distance: 213.7
click at [311, 224] on div "Our school agrees with the ACCS Statement of Faith." at bounding box center [416, 236] width 668 height 26
copy label "Our school agrees with the ACCS Statement of Faith."
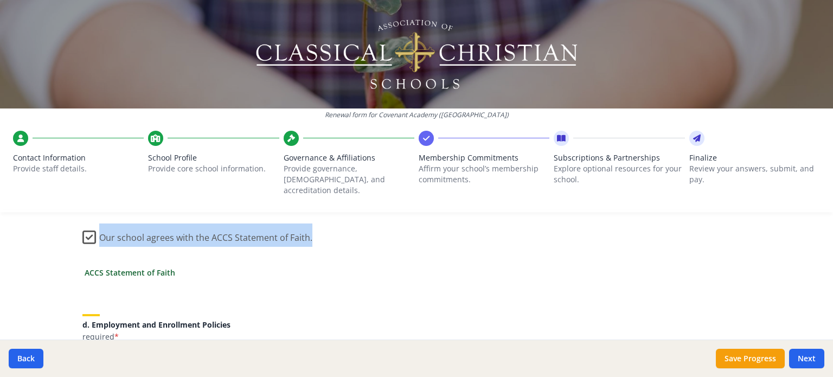
click at [146, 267] on link "ACCS Statement of Faith" at bounding box center [130, 272] width 91 height 11
